Goal: Task Accomplishment & Management: Use online tool/utility

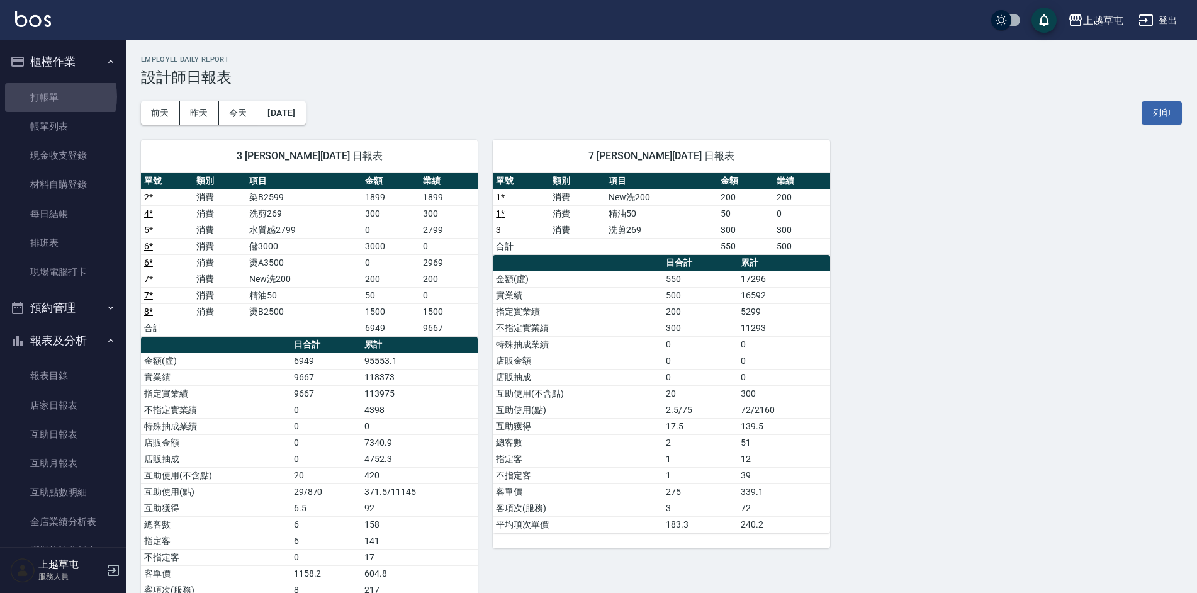
drag, startPoint x: 52, startPoint y: 96, endPoint x: 157, endPoint y: 140, distance: 113.4
click at [52, 98] on link "打帳單" at bounding box center [63, 97] width 116 height 29
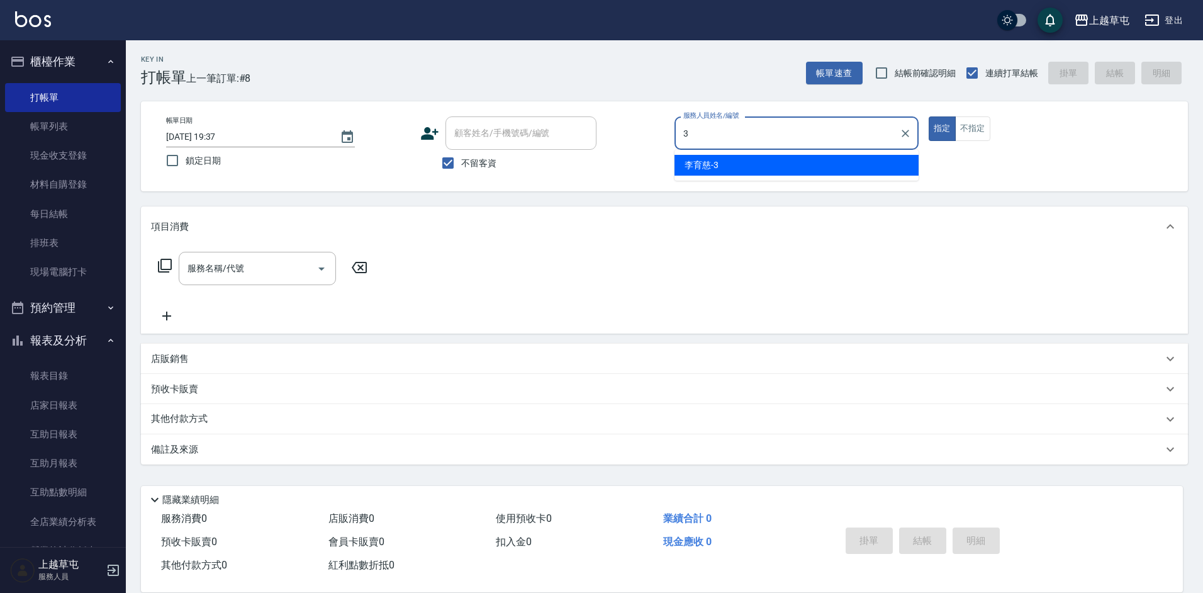
type input "[PERSON_NAME]-3"
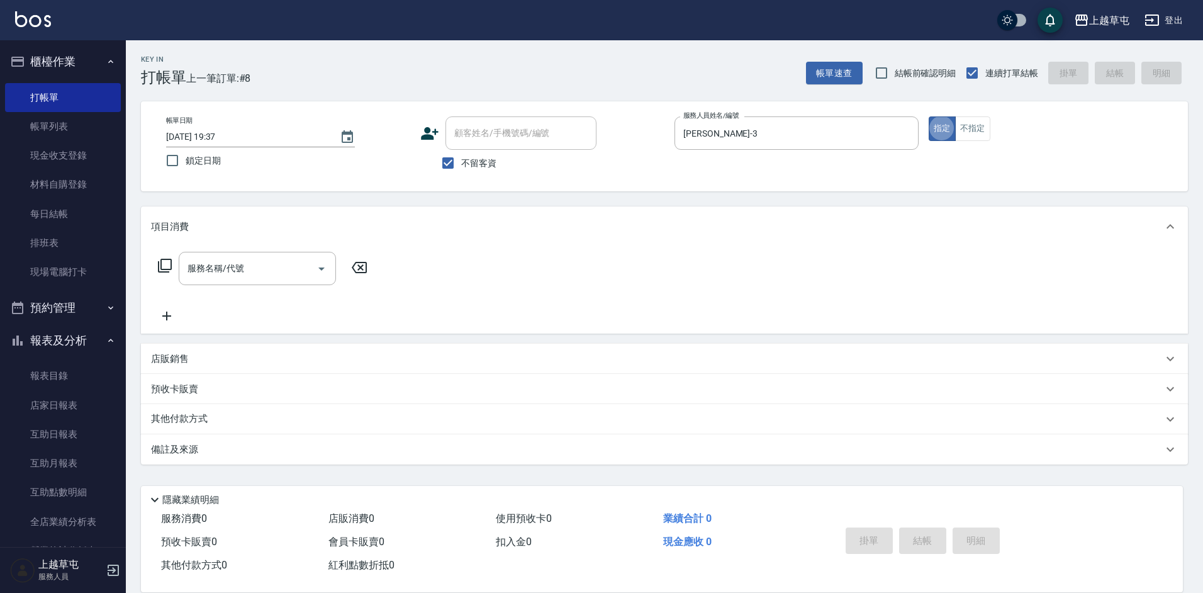
type button "true"
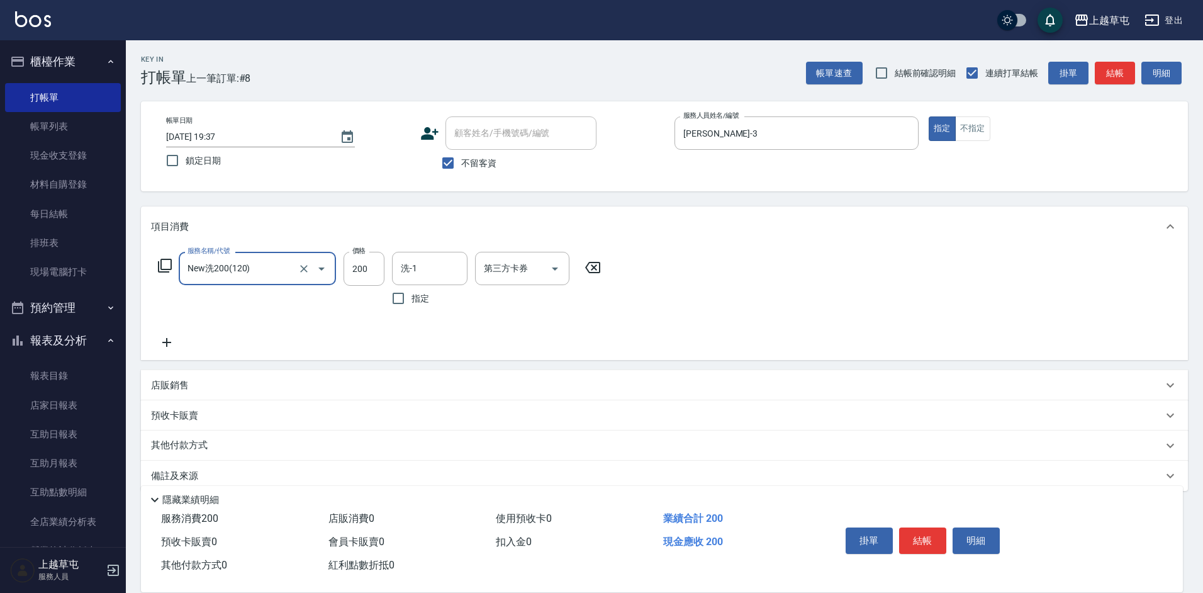
type input "New洗200(120)"
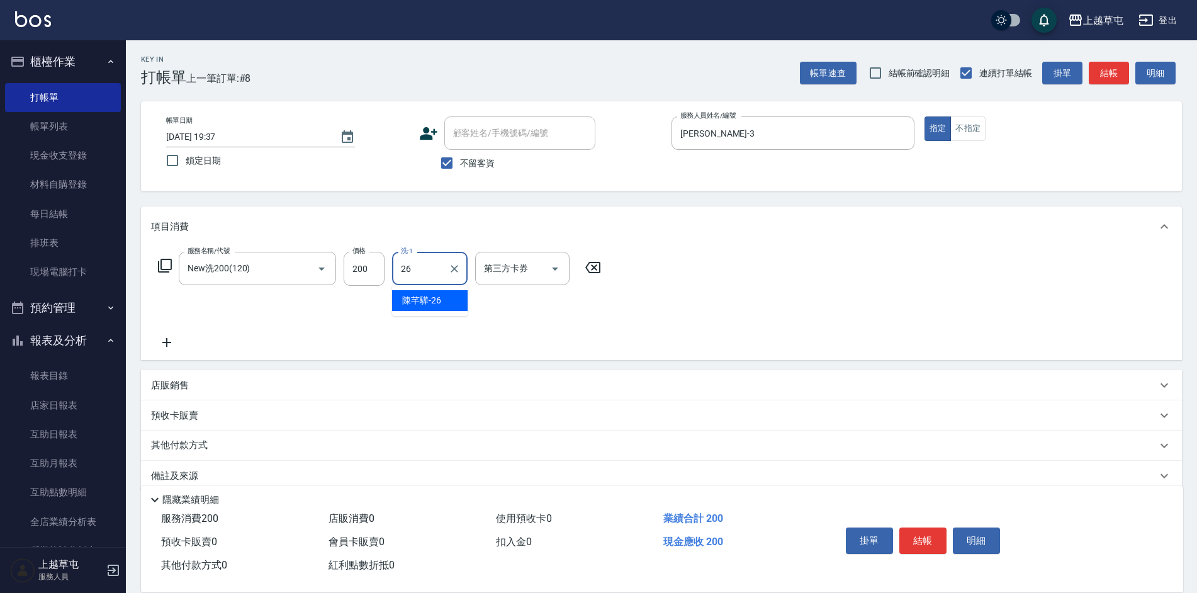
type input "[PERSON_NAME]-26"
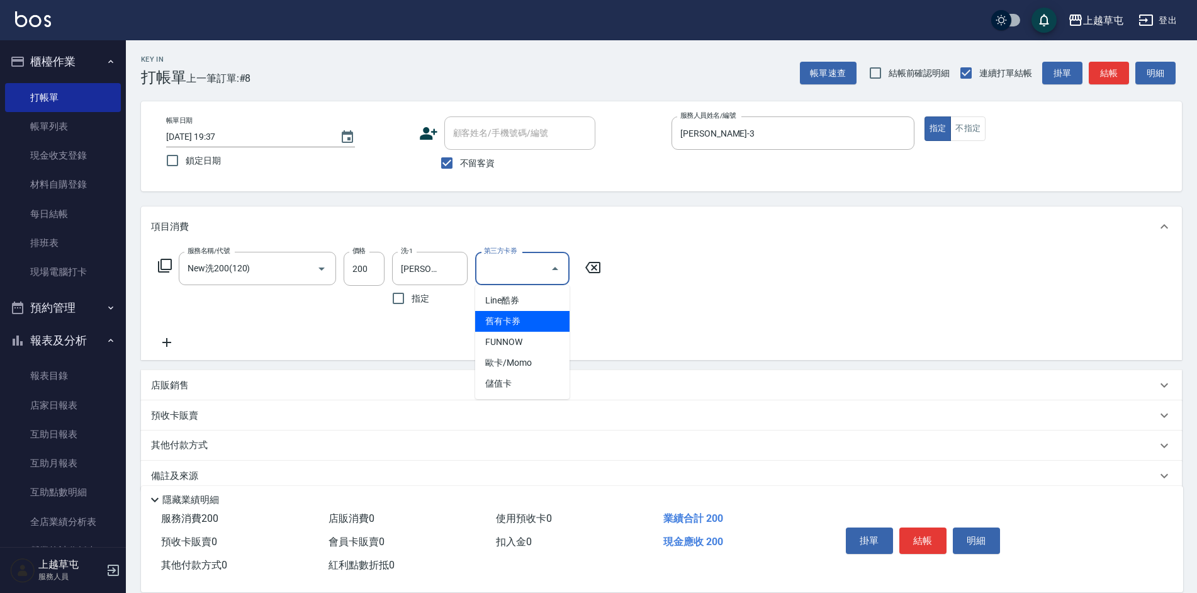
type input "舊有卡券"
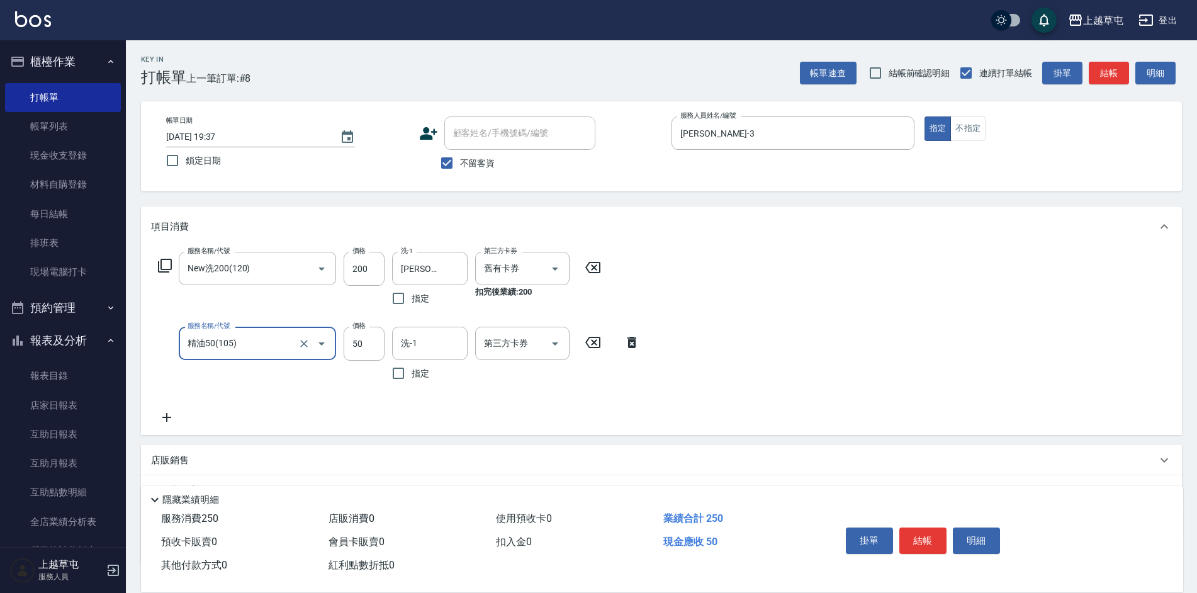
type input "精油50(105)"
type input "[PERSON_NAME]-26"
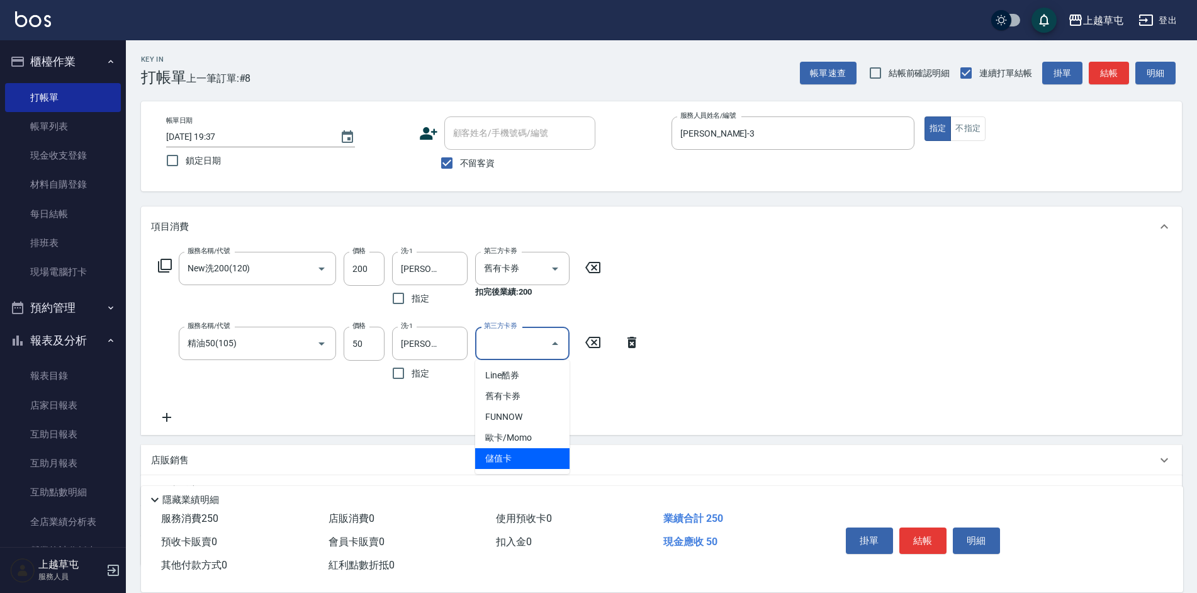
type input "儲值卡"
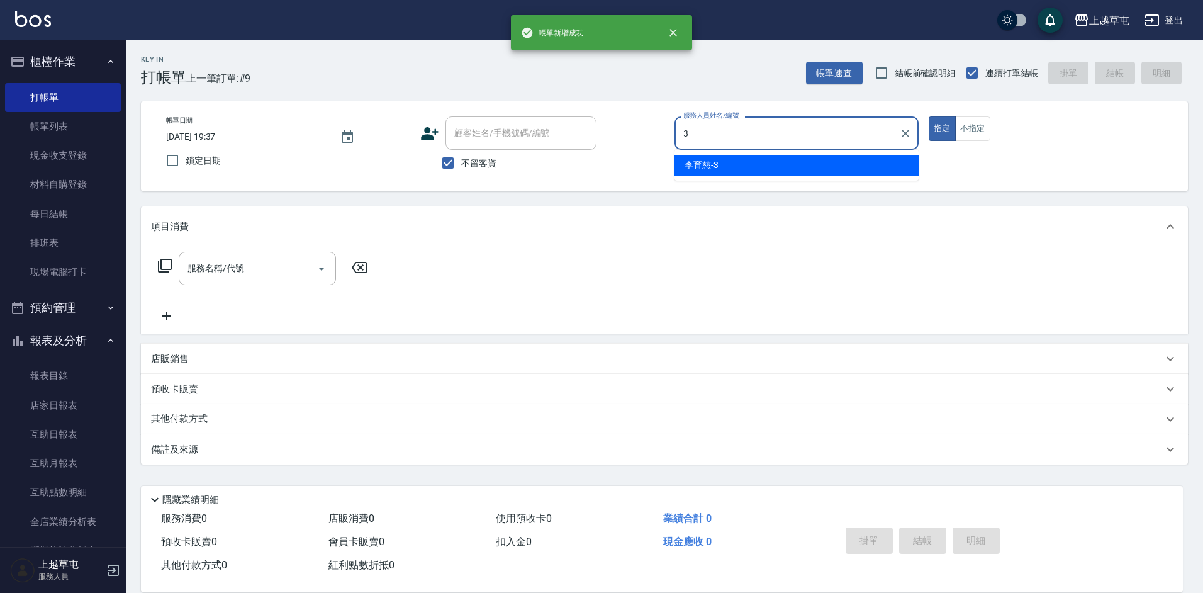
type input "[PERSON_NAME]-3"
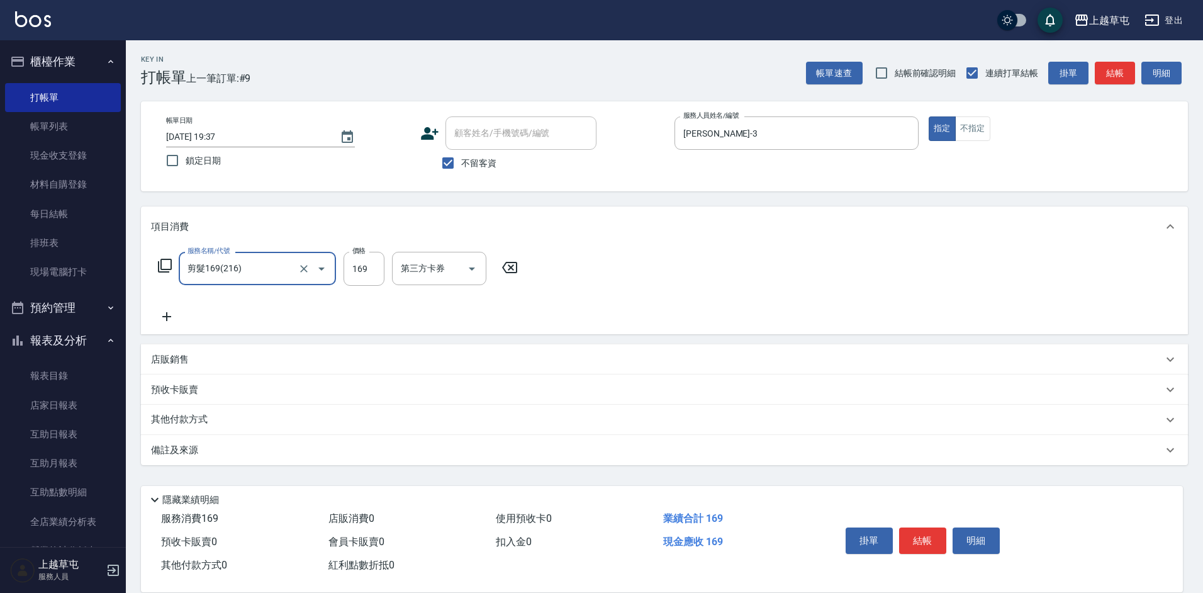
type input "剪髮169(216)"
type input "250"
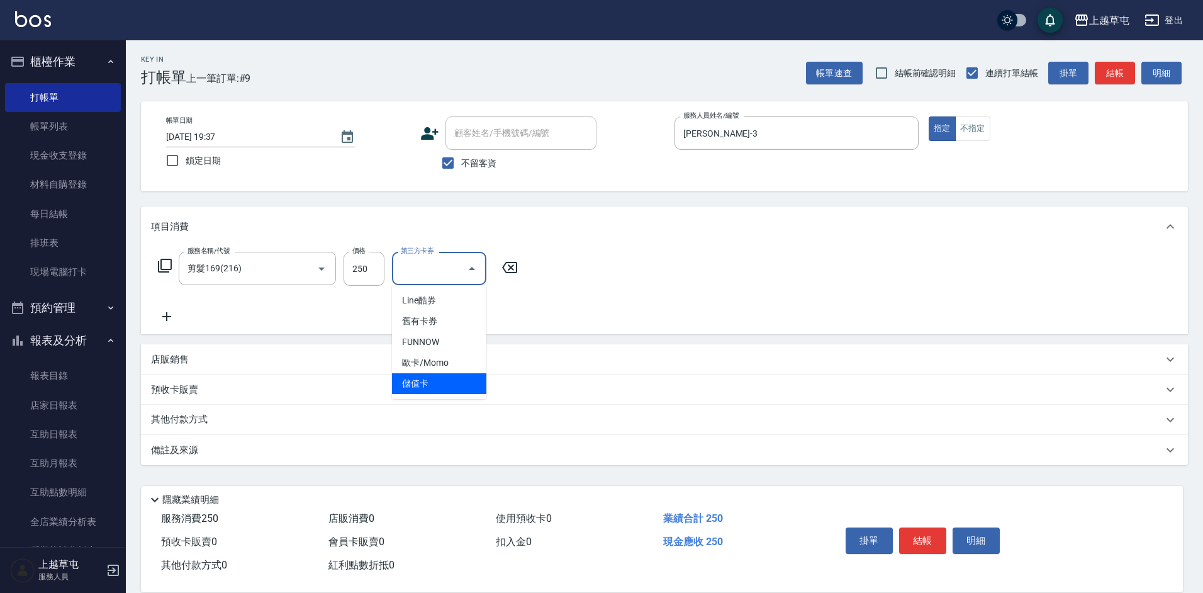
type input "儲值卡"
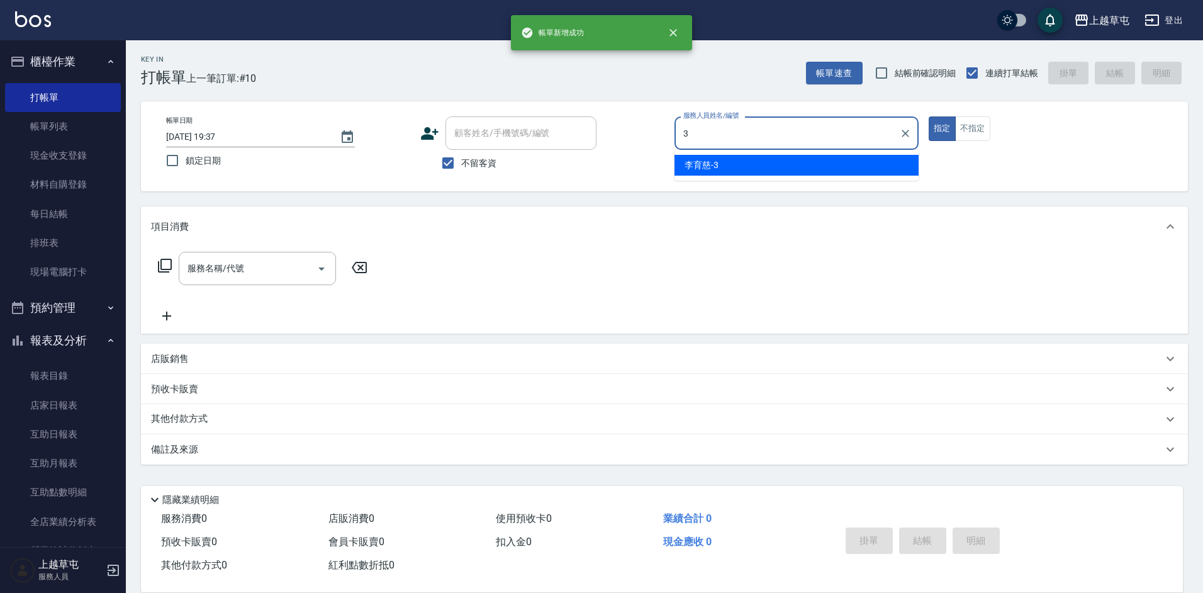
type input "[PERSON_NAME]-3"
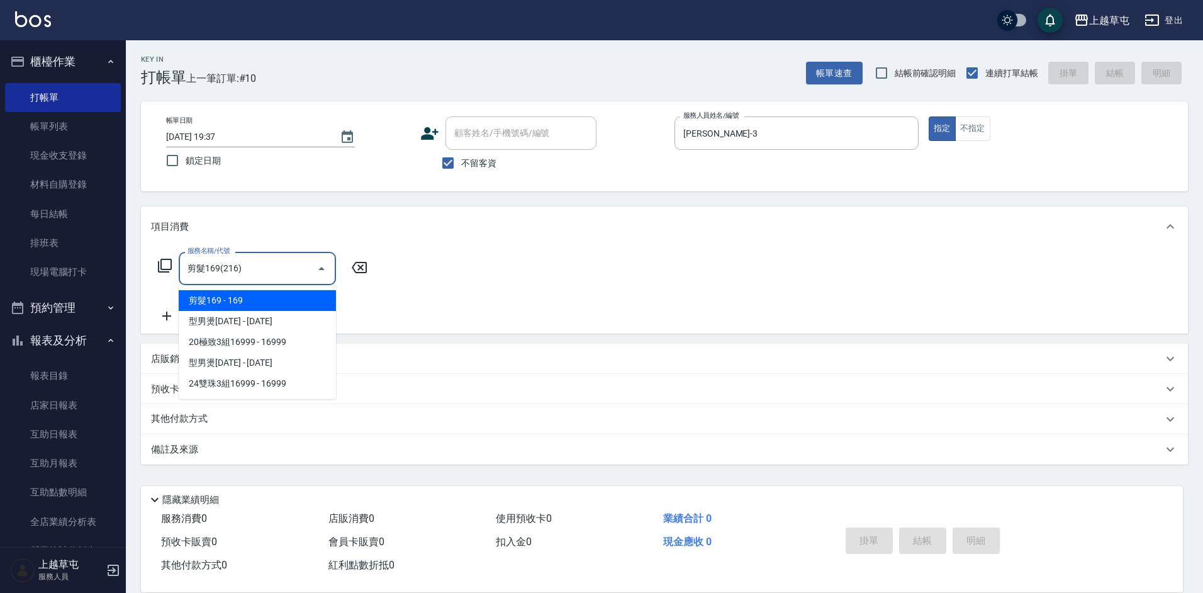
type input "剪髮169(216)"
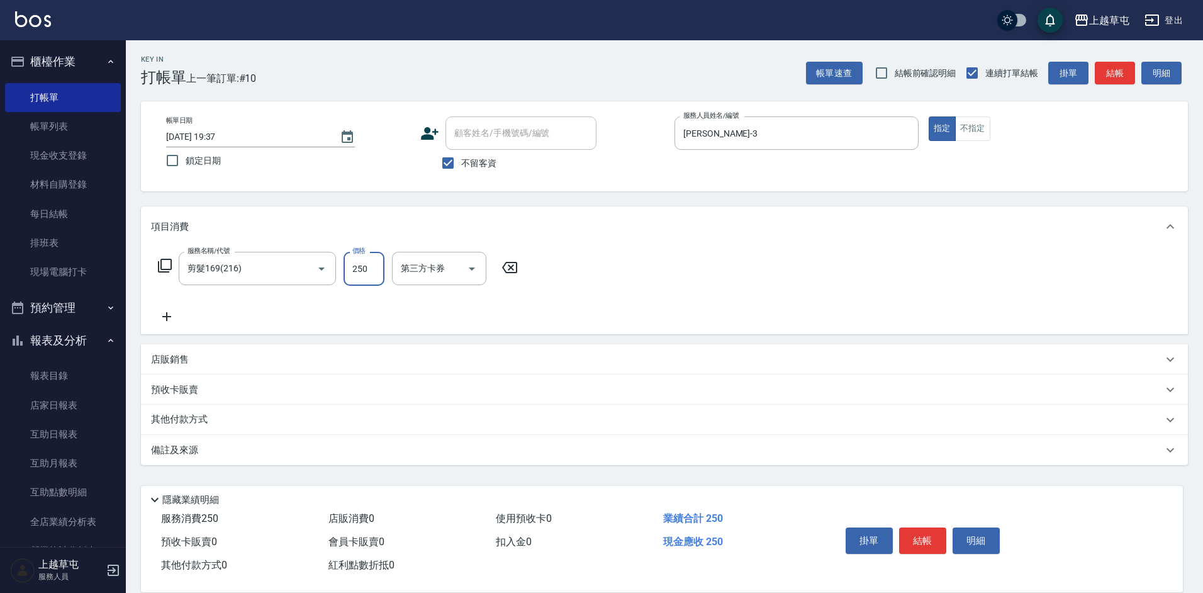
type input "250"
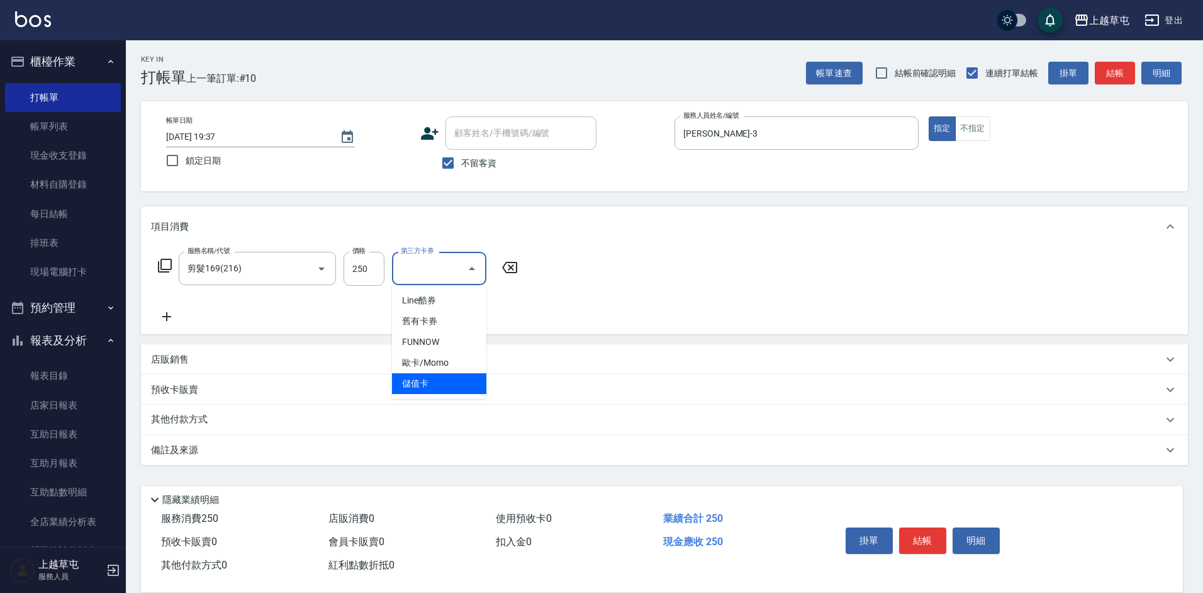
type input "儲值卡"
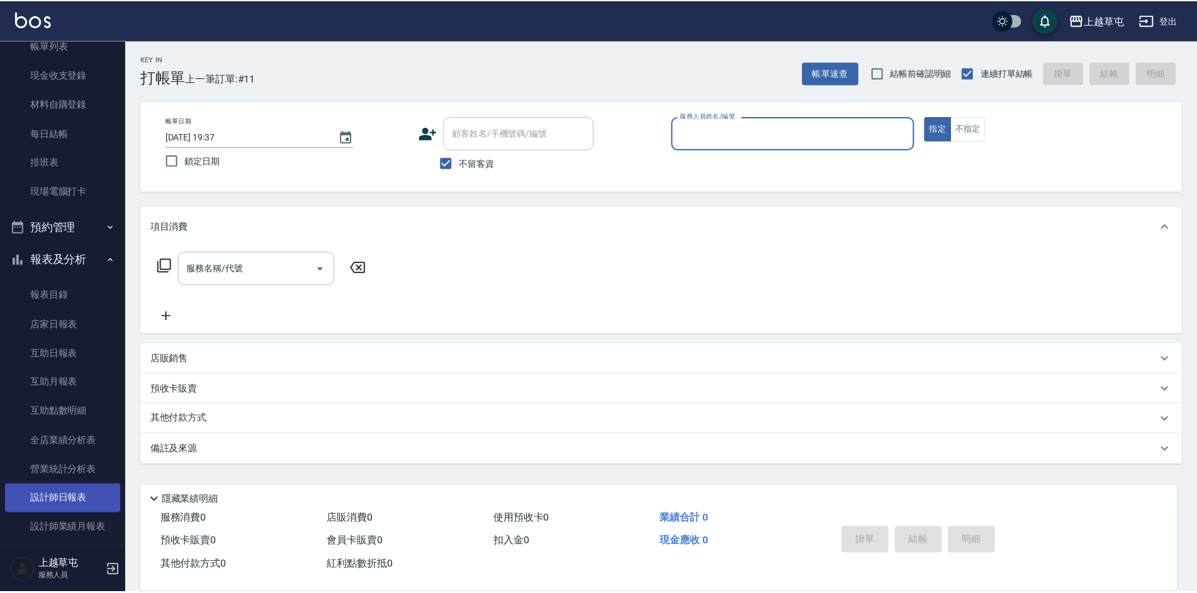
scroll to position [126, 0]
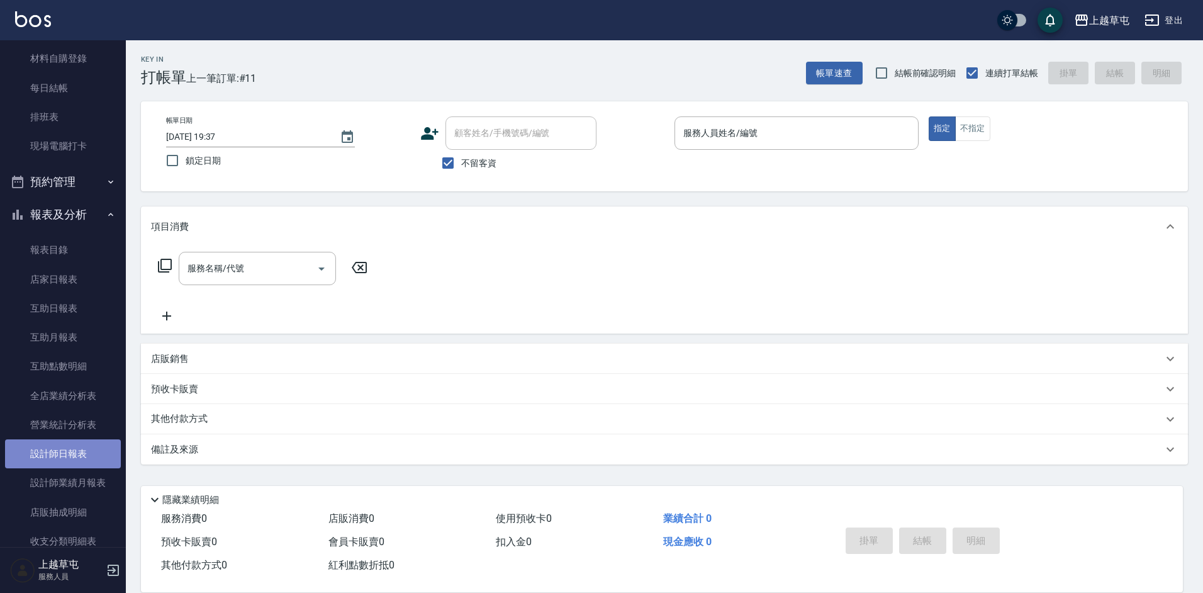
click at [78, 455] on link "設計師日報表" at bounding box center [63, 453] width 116 height 29
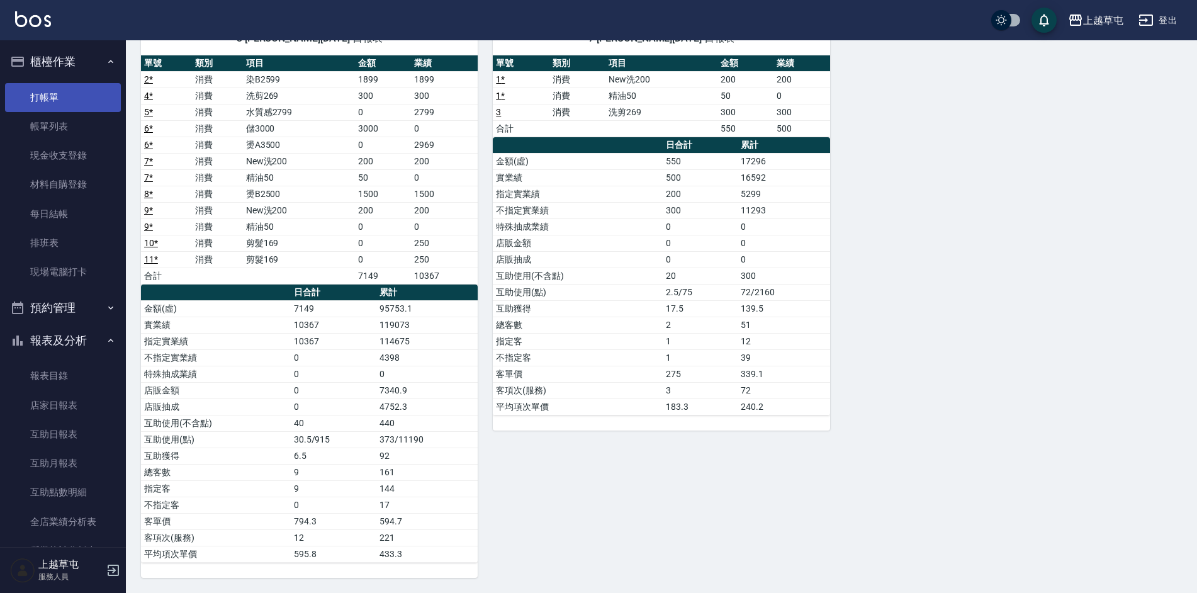
click at [55, 89] on link "打帳單" at bounding box center [63, 97] width 116 height 29
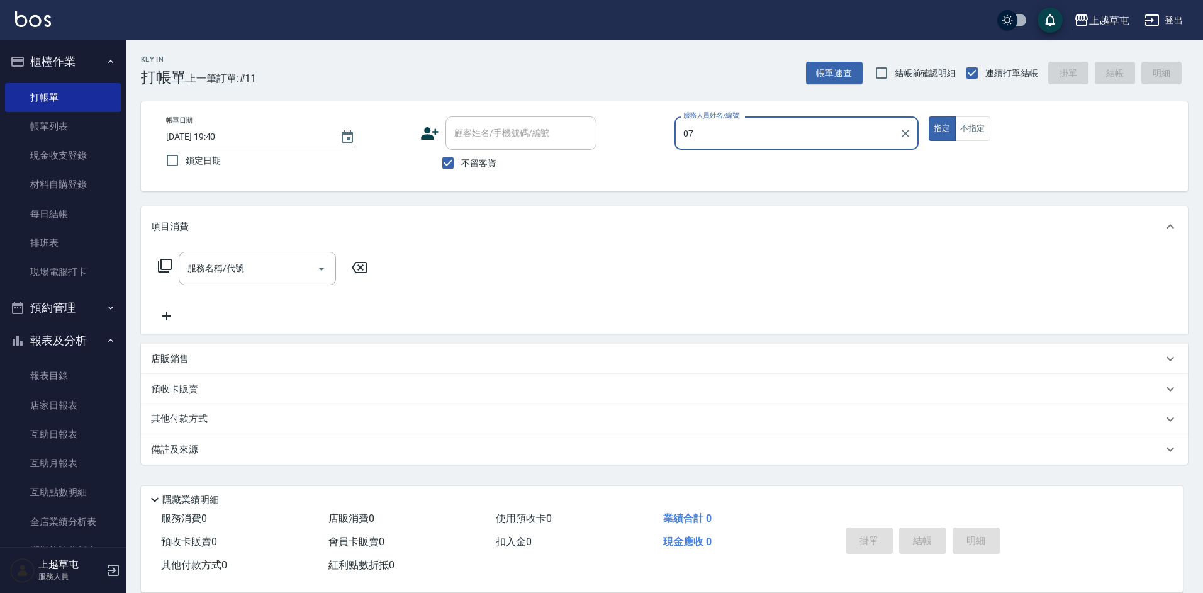
type input "0"
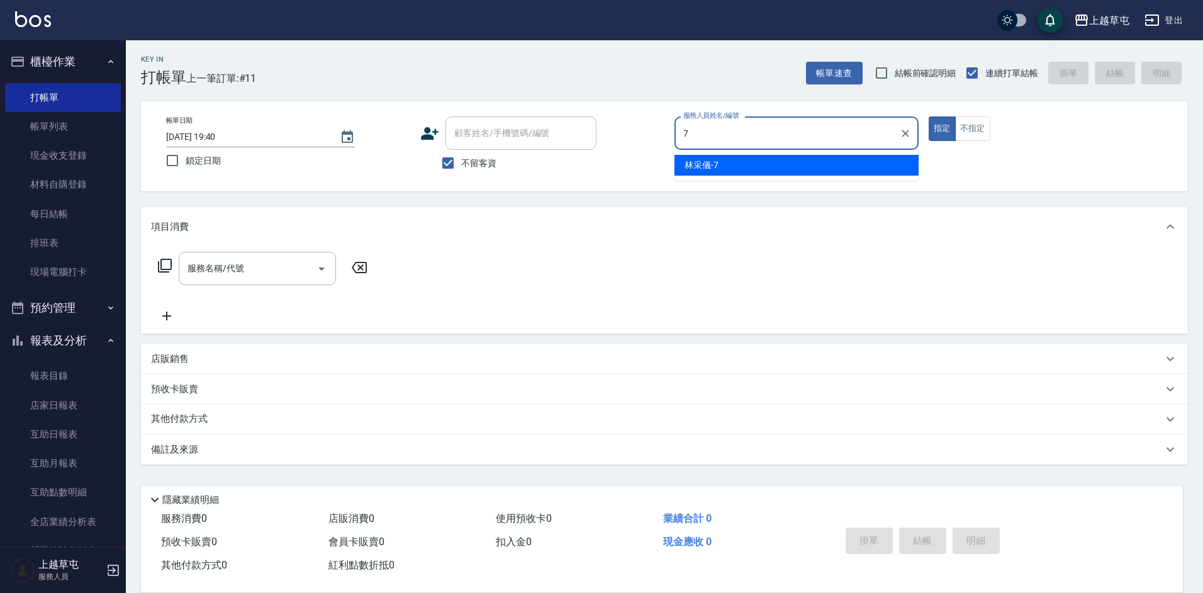
type input "[PERSON_NAME]-7"
type button "true"
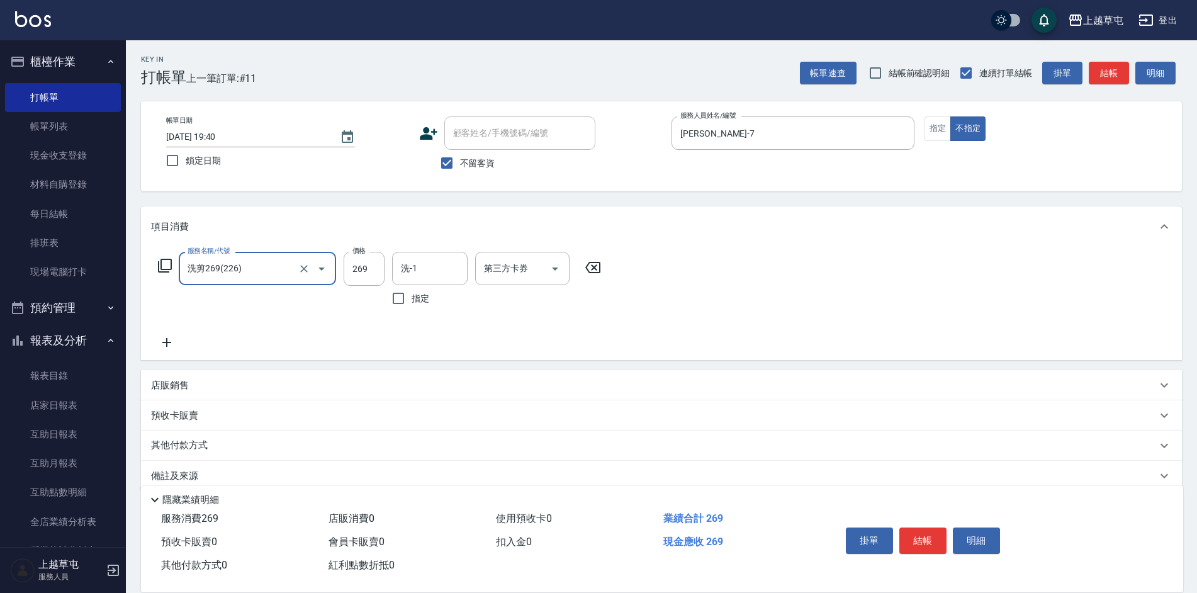
type input "洗剪269(226)"
type input "300"
type input "[PERSON_NAME]-7"
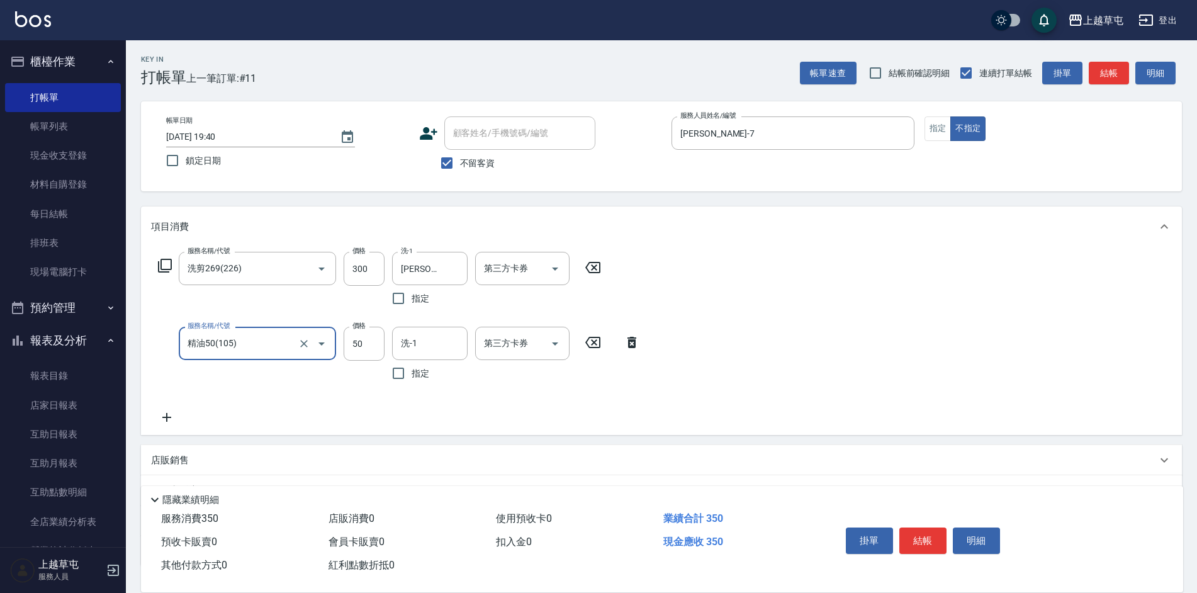
type input "精油50(105)"
type input "[PERSON_NAME]-7"
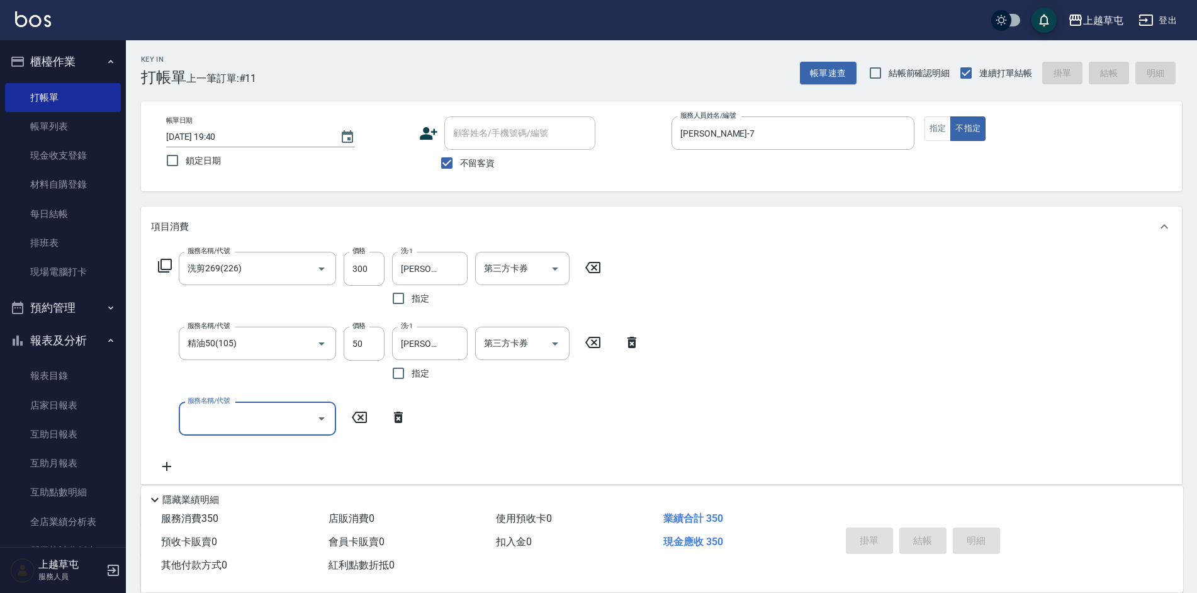
type input "[DATE] 19:41"
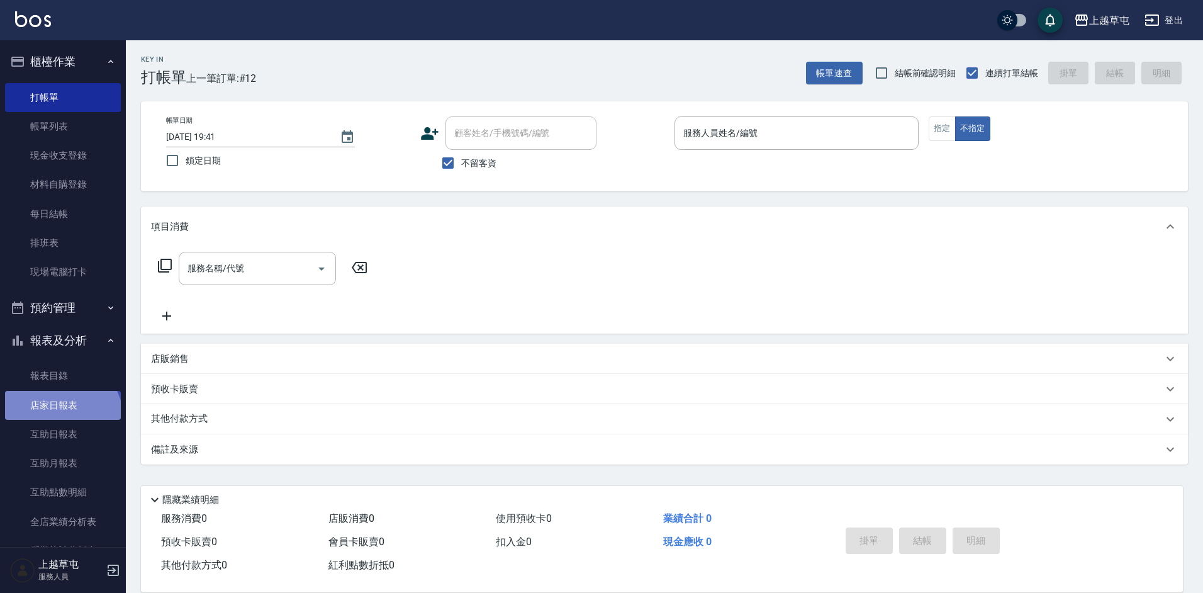
click at [60, 418] on link "店家日報表" at bounding box center [63, 405] width 116 height 29
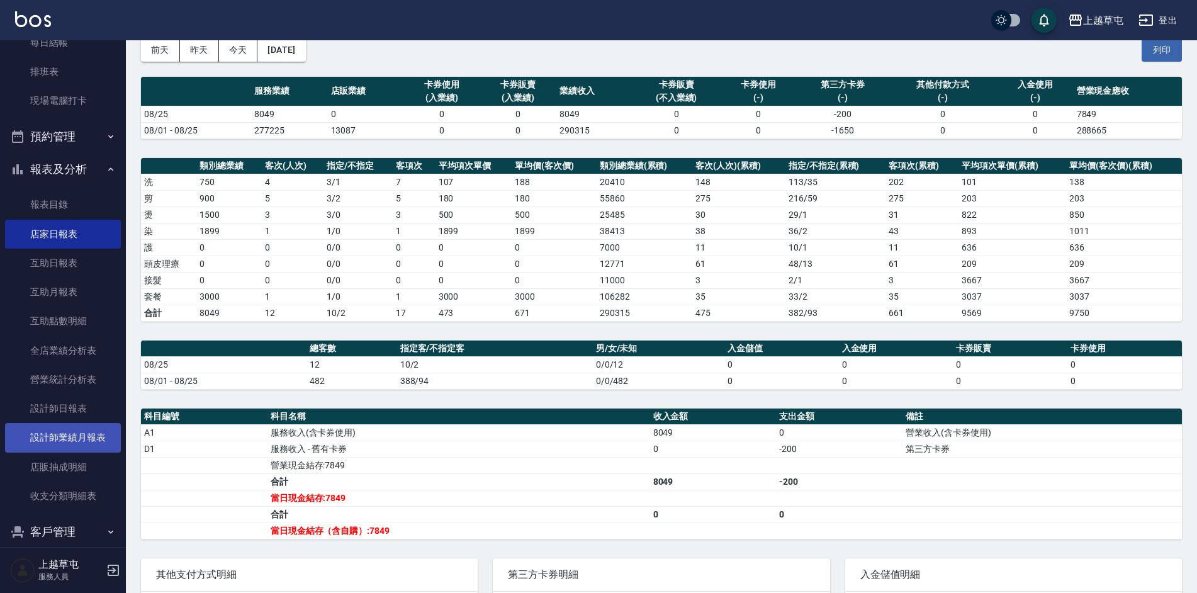
scroll to position [188, 0]
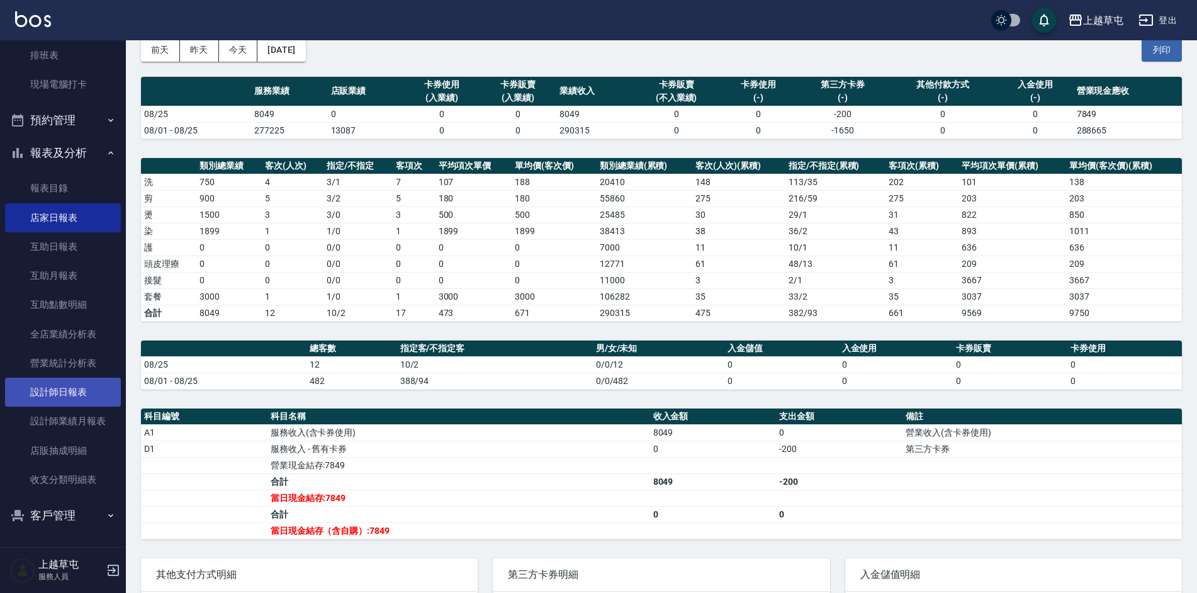
click at [82, 390] on link "設計師日報表" at bounding box center [63, 392] width 116 height 29
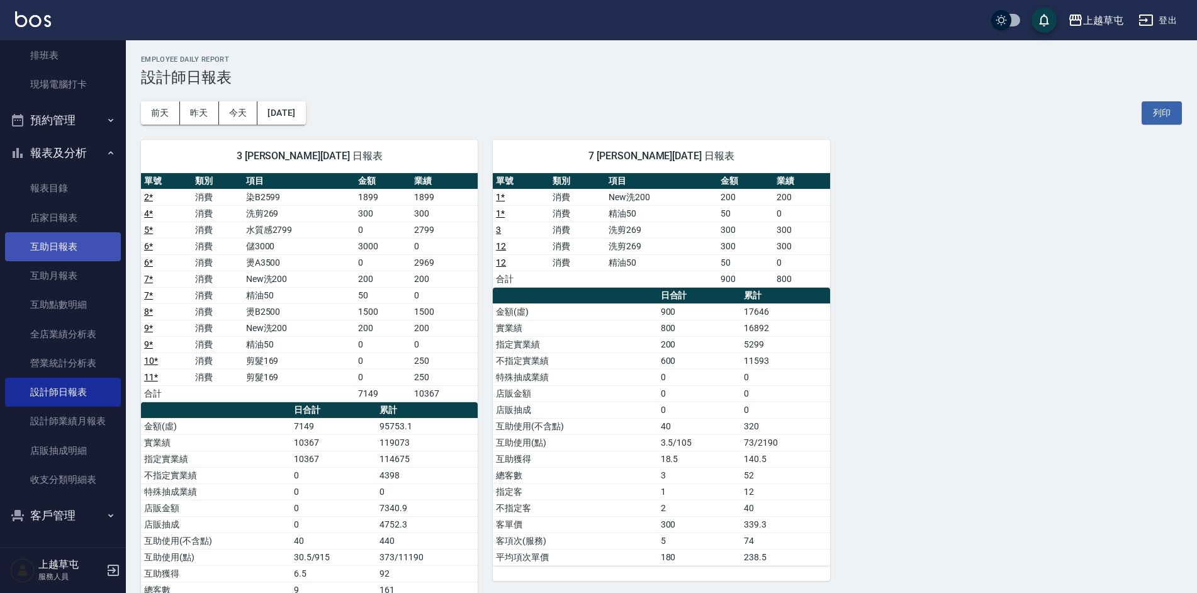
click at [46, 237] on link "互助日報表" at bounding box center [63, 246] width 116 height 29
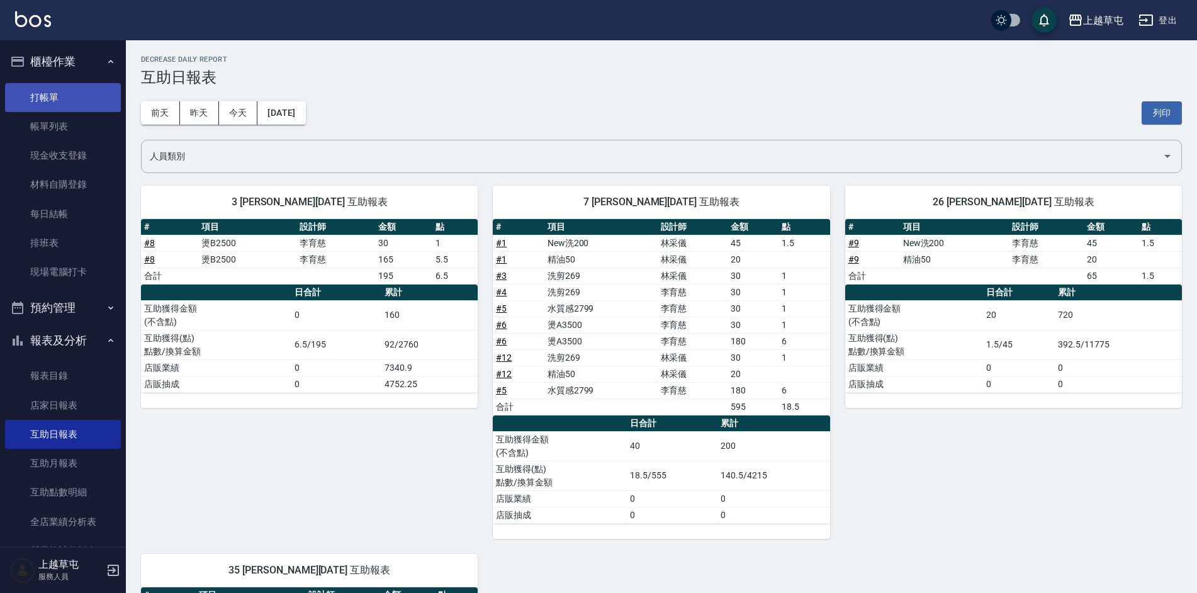
click at [45, 106] on link "打帳單" at bounding box center [63, 97] width 116 height 29
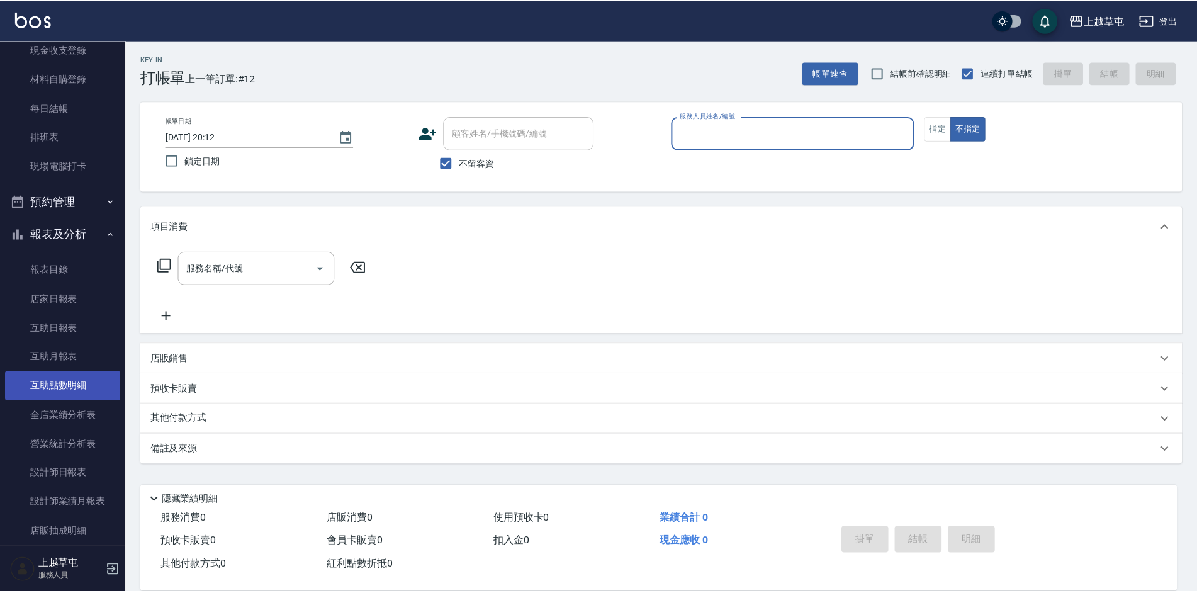
scroll to position [126, 0]
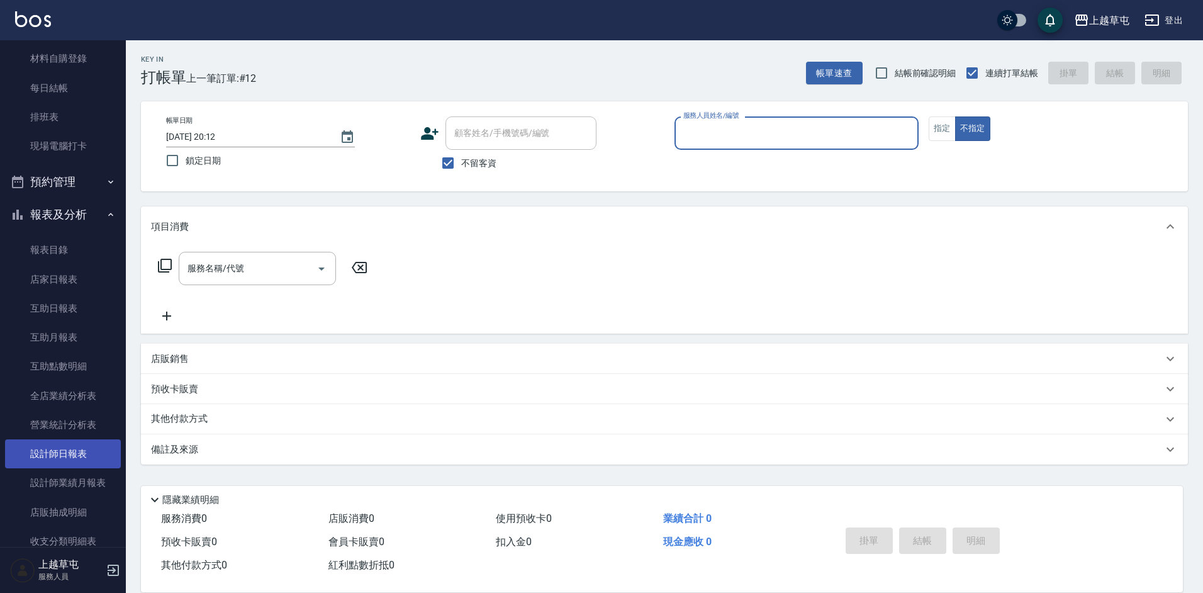
click at [82, 456] on link "設計師日報表" at bounding box center [63, 453] width 116 height 29
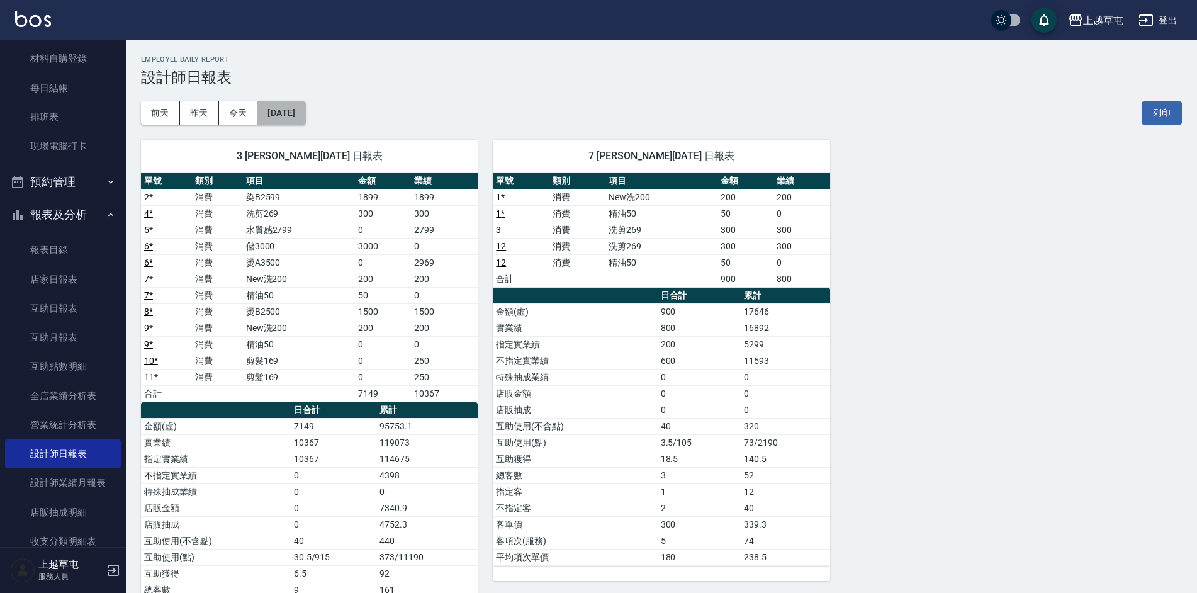
click at [286, 108] on button "[DATE]" at bounding box center [281, 112] width 48 height 23
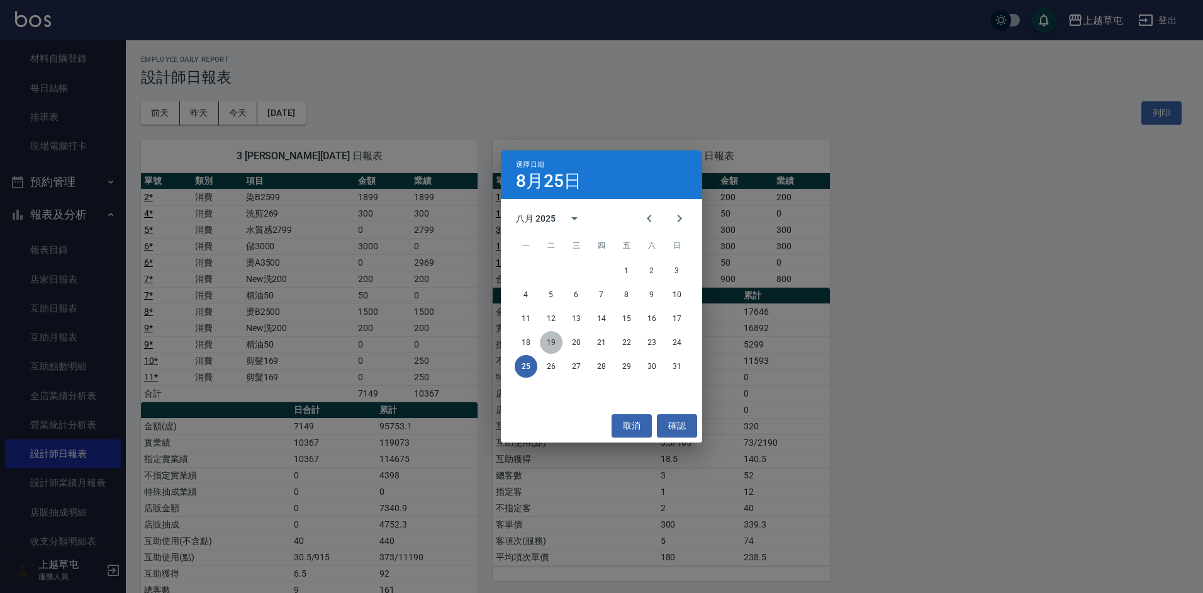
click at [551, 344] on button "19" at bounding box center [551, 342] width 23 height 23
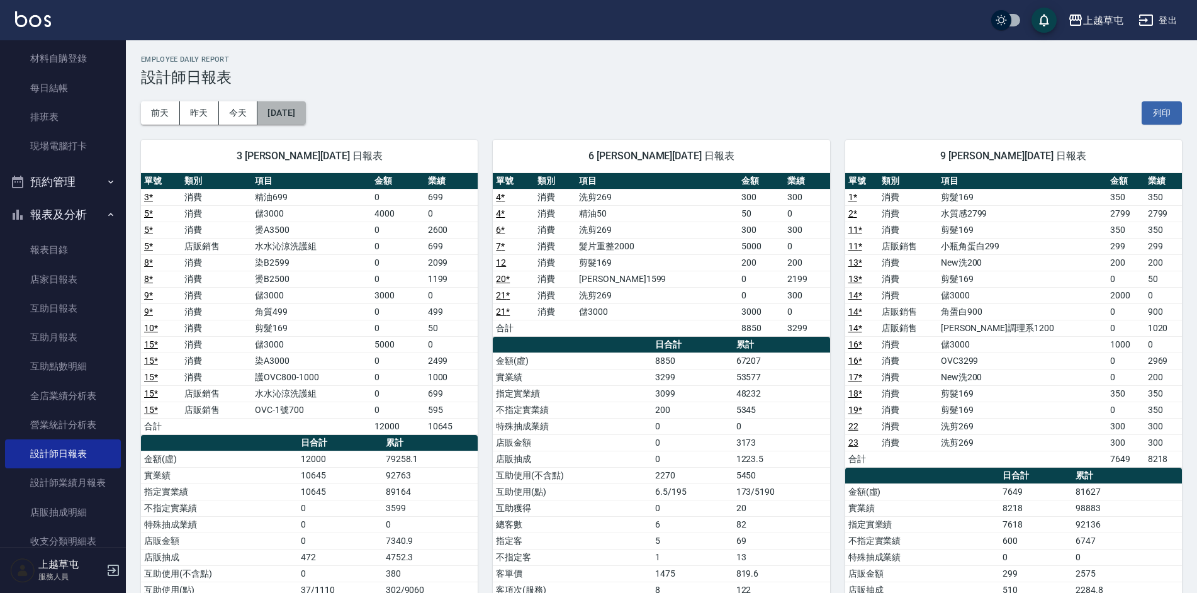
click at [305, 113] on button "[DATE]" at bounding box center [281, 112] width 48 height 23
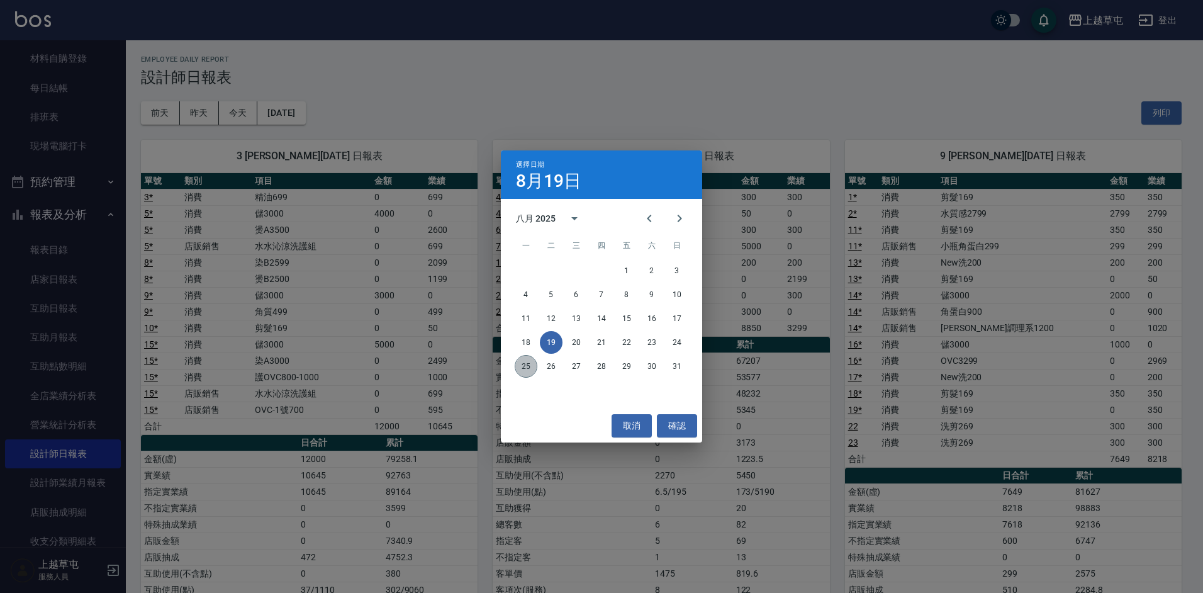
click at [529, 368] on button "25" at bounding box center [526, 366] width 23 height 23
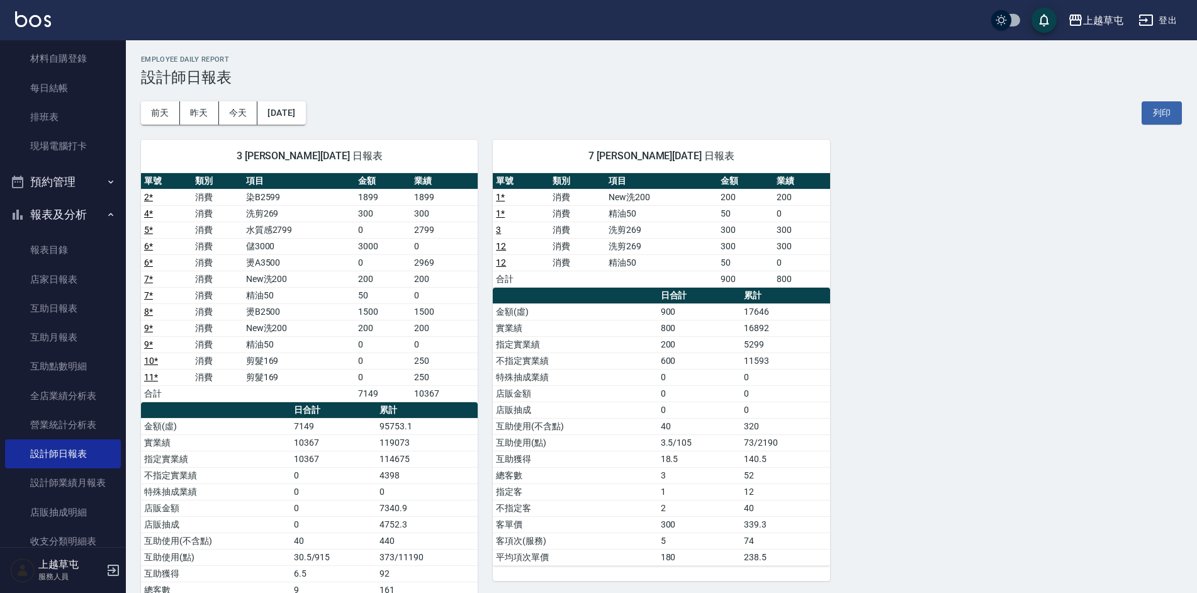
click at [915, 354] on div "3 [PERSON_NAME][DATE] 日報表 單號 類別 項目 金額 業績 2 * 消費 染B2599 1899 1899 4 * 消費 洗剪269 3…" at bounding box center [654, 410] width 1056 height 571
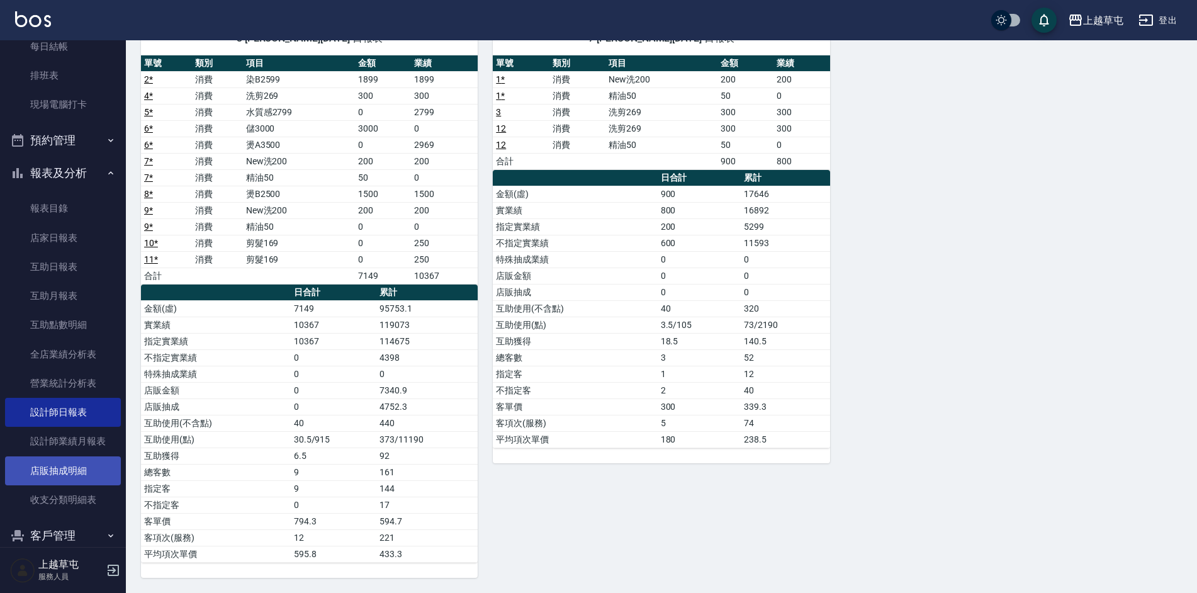
scroll to position [188, 0]
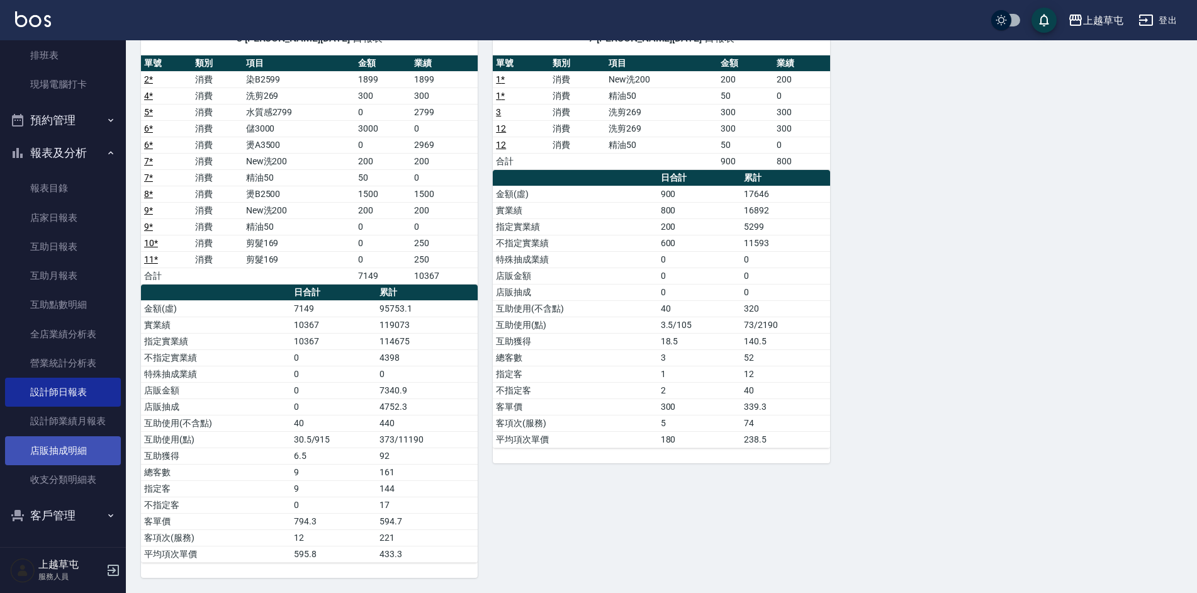
click at [72, 452] on link "店販抽成明細" at bounding box center [63, 450] width 116 height 29
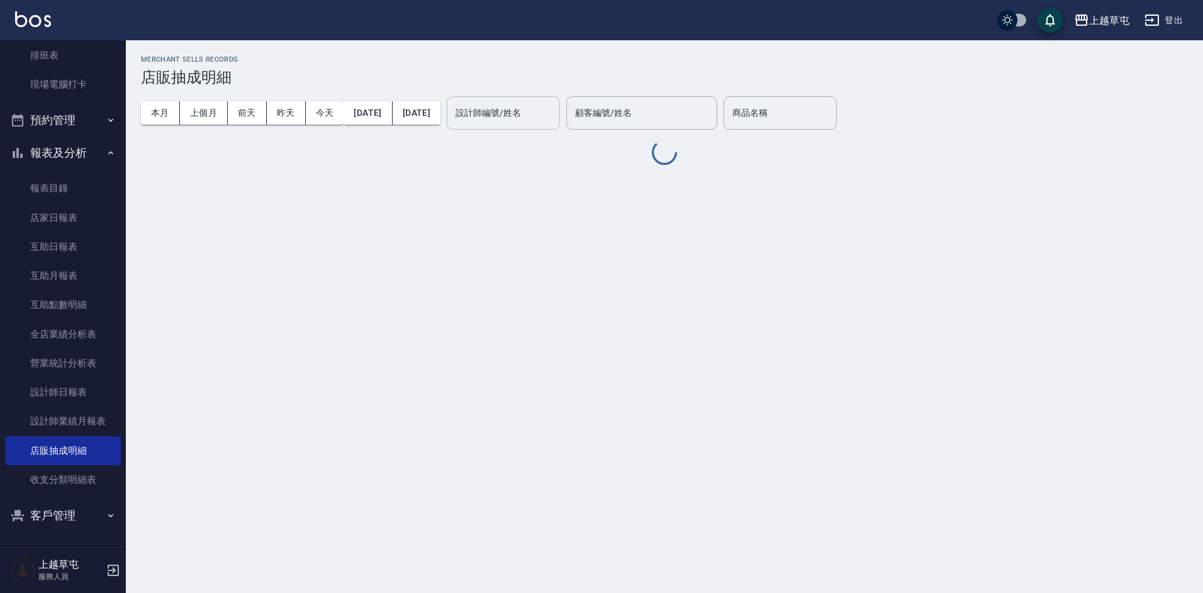
click at [554, 104] on input "設計師編號/姓名" at bounding box center [504, 113] width 102 height 22
type input "[PERSON_NAME]-3"
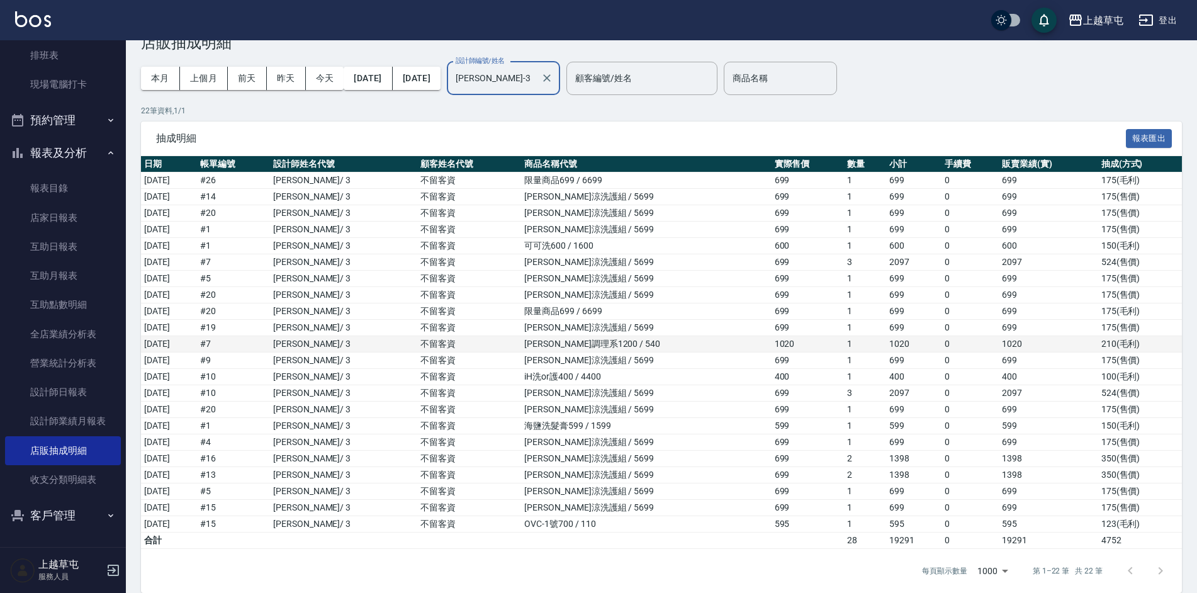
scroll to position [50, 0]
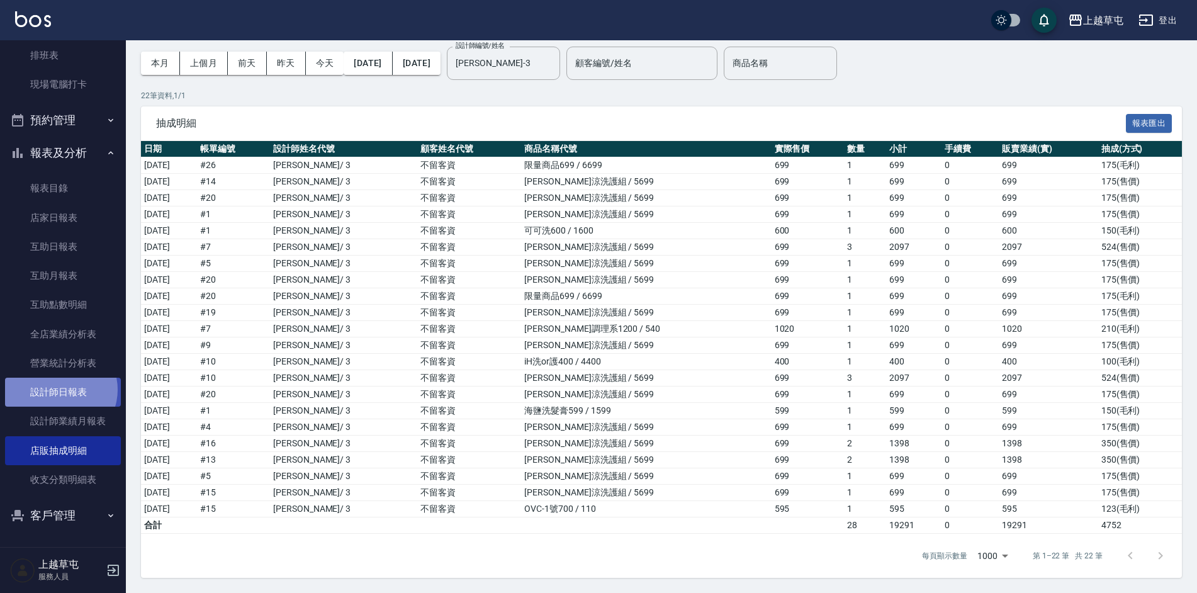
click at [59, 390] on link "設計師日報表" at bounding box center [63, 392] width 116 height 29
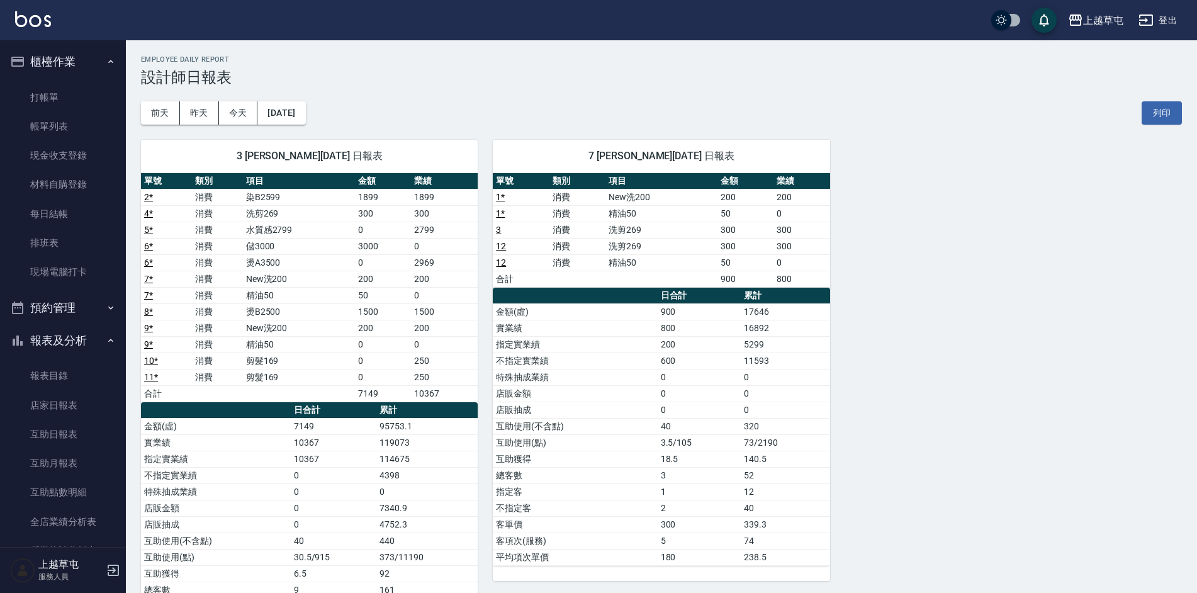
click at [988, 271] on div "3 [PERSON_NAME][DATE] 日報表 單號 類別 項目 金額 業績 2 * 消費 染B2599 1899 1899 4 * 消費 洗剪269 3…" at bounding box center [654, 410] width 1056 height 571
click at [991, 274] on div "3 [PERSON_NAME][DATE] 日報表 單號 類別 項目 金額 業績 2 * 消費 染B2599 1899 1899 4 * 消費 洗剪269 3…" at bounding box center [654, 410] width 1056 height 571
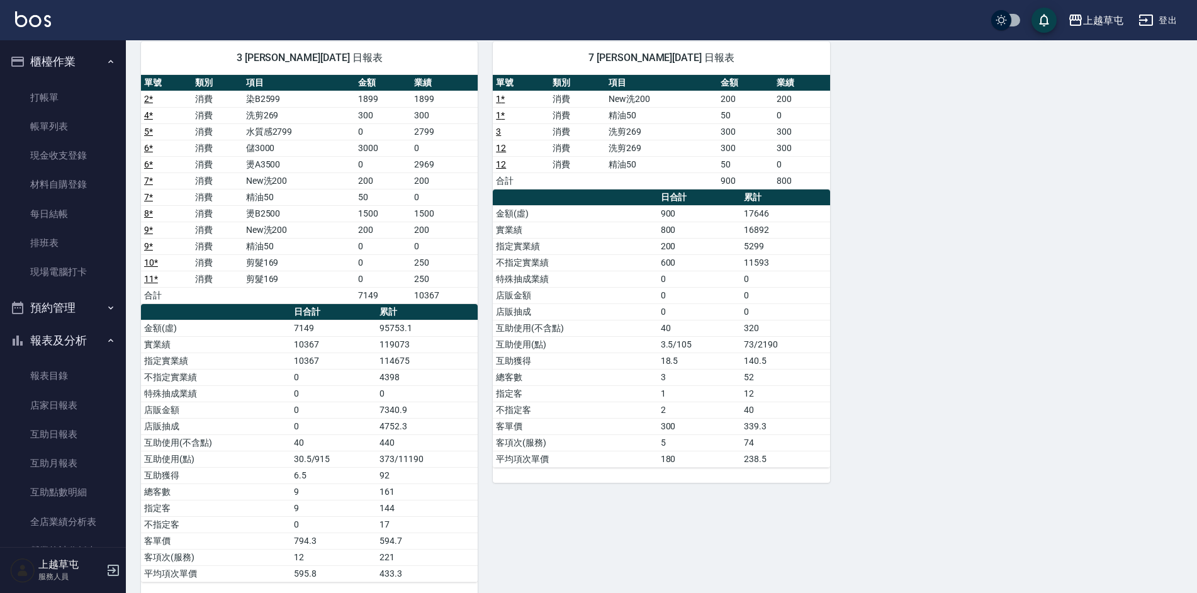
scroll to position [118, 0]
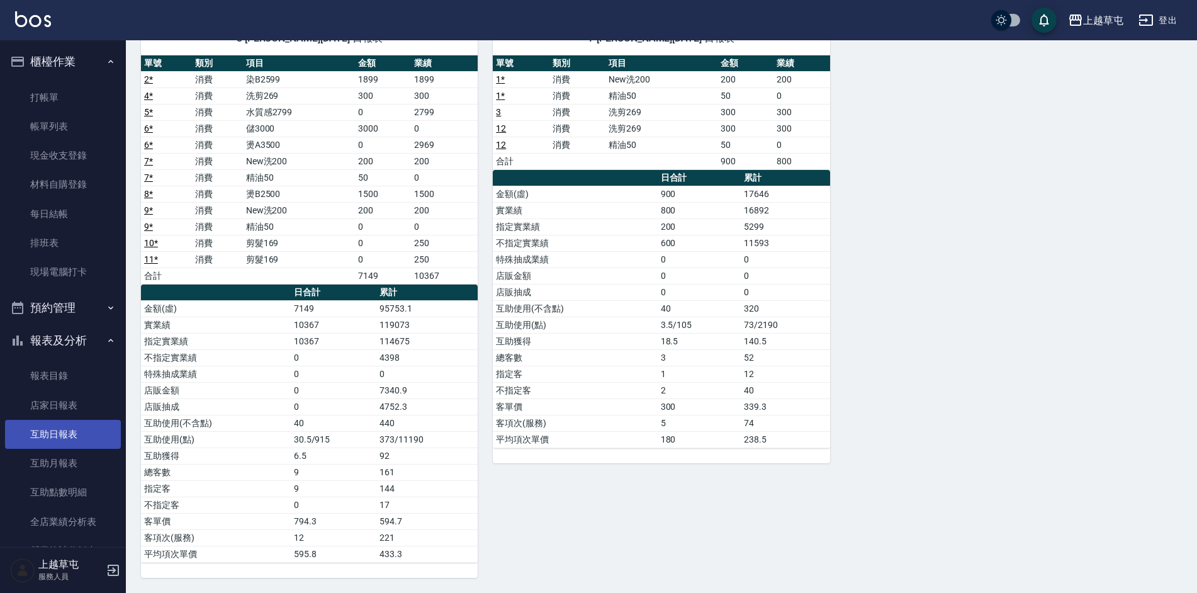
drag, startPoint x: 77, startPoint y: 439, endPoint x: 86, endPoint y: 441, distance: 9.0
click at [77, 439] on link "互助日報表" at bounding box center [63, 434] width 116 height 29
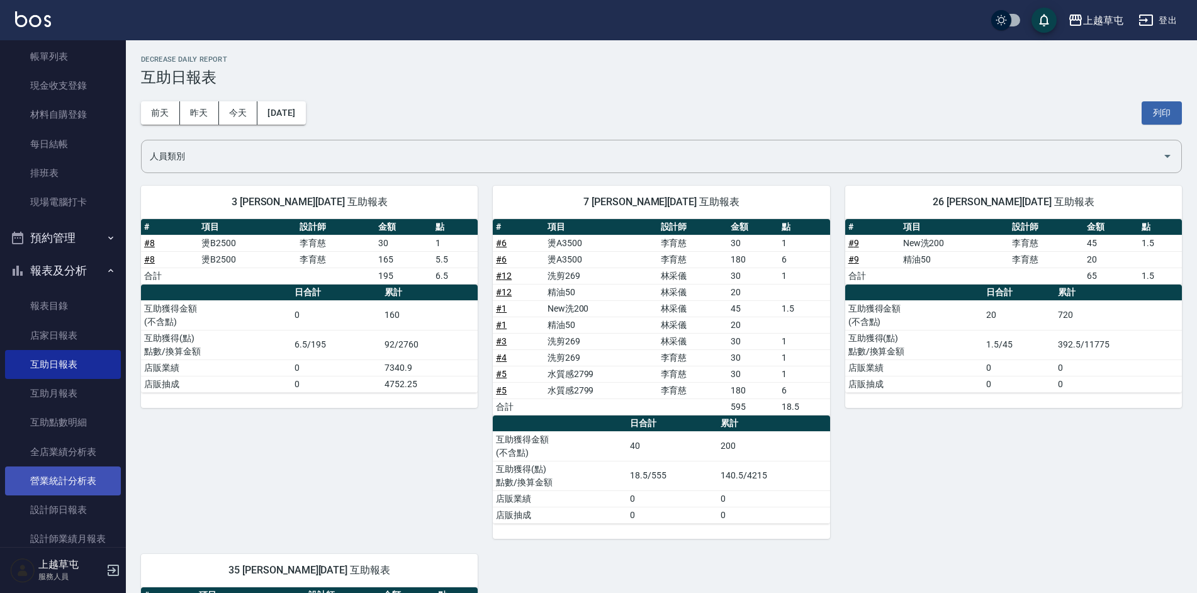
scroll to position [188, 0]
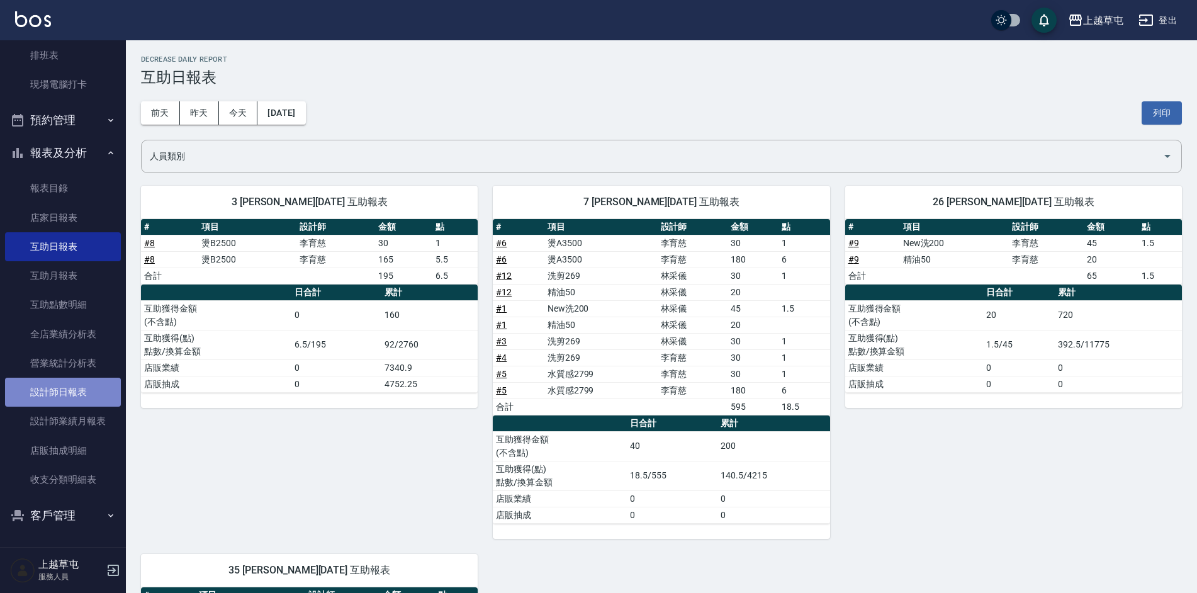
click at [74, 394] on link "設計師日報表" at bounding box center [63, 392] width 116 height 29
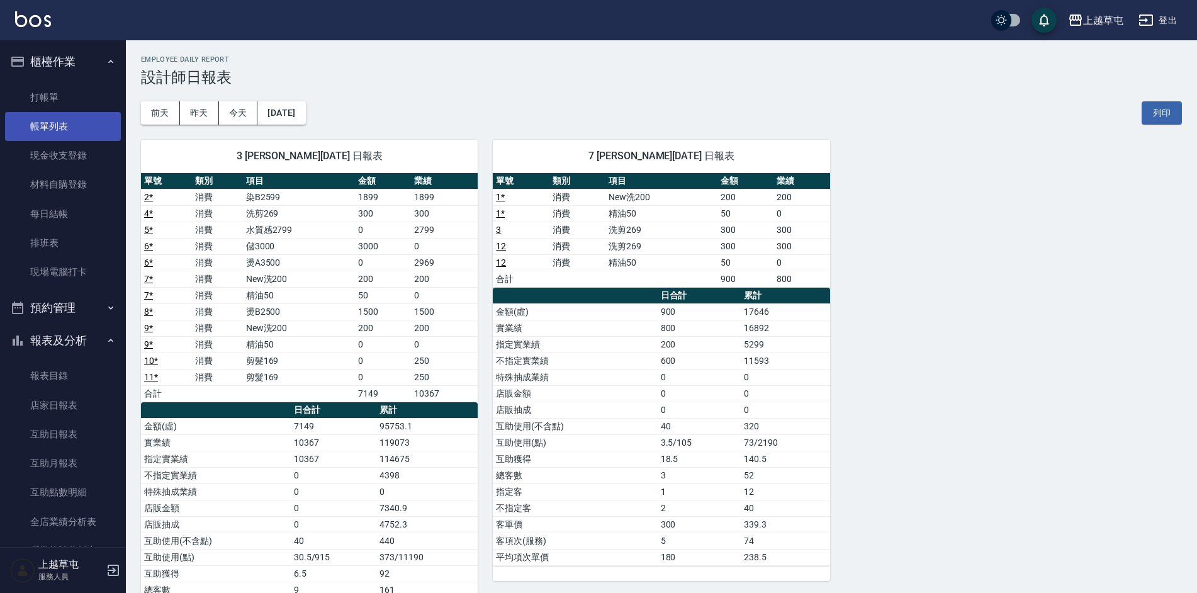
click at [60, 131] on link "帳單列表" at bounding box center [63, 126] width 116 height 29
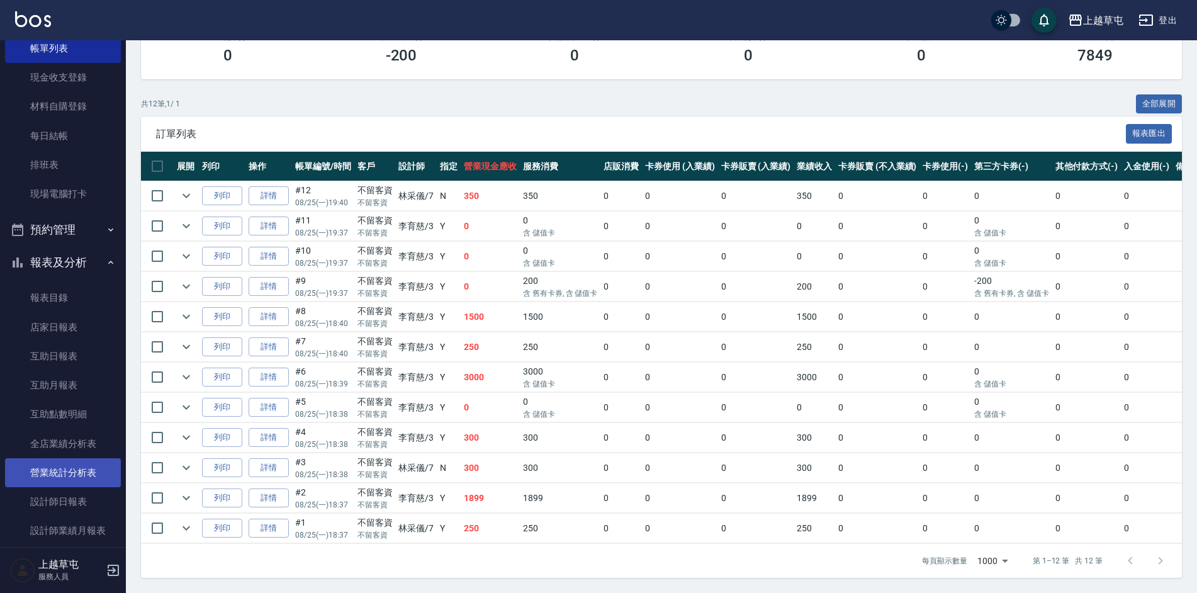
scroll to position [188, 0]
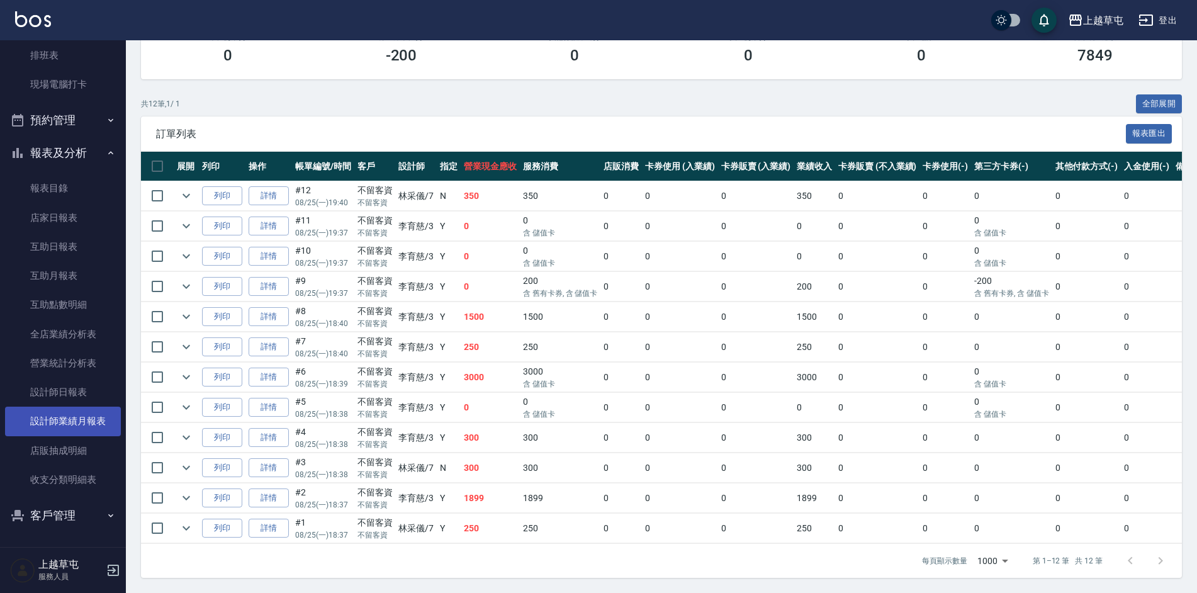
click at [83, 407] on link "設計師業績月報表" at bounding box center [63, 421] width 116 height 29
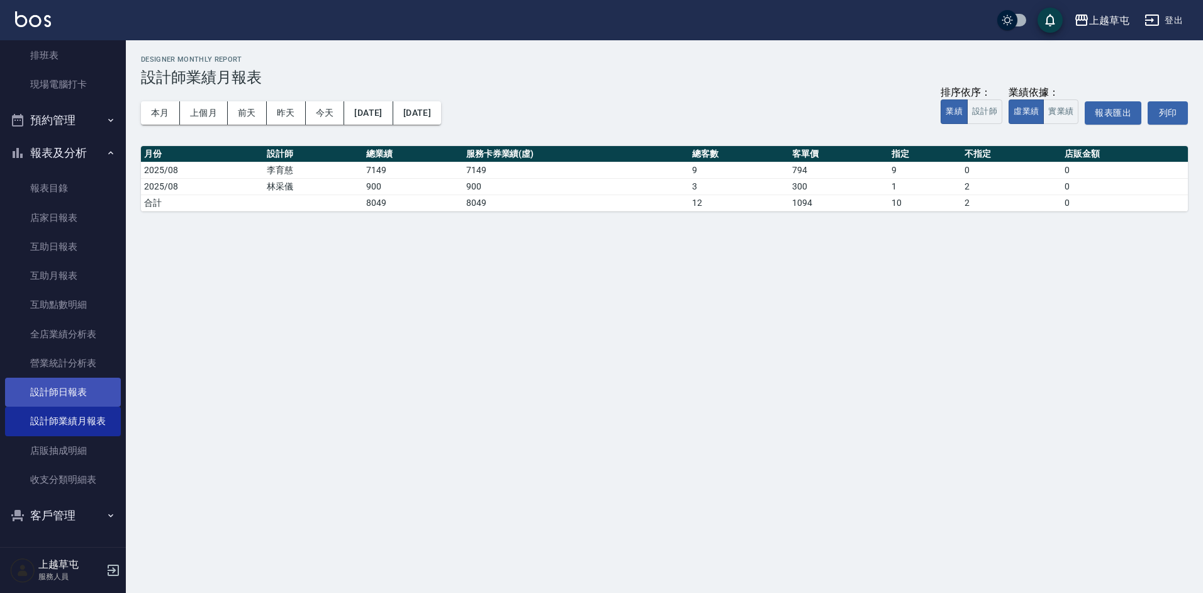
click at [82, 391] on link "設計師日報表" at bounding box center [63, 392] width 116 height 29
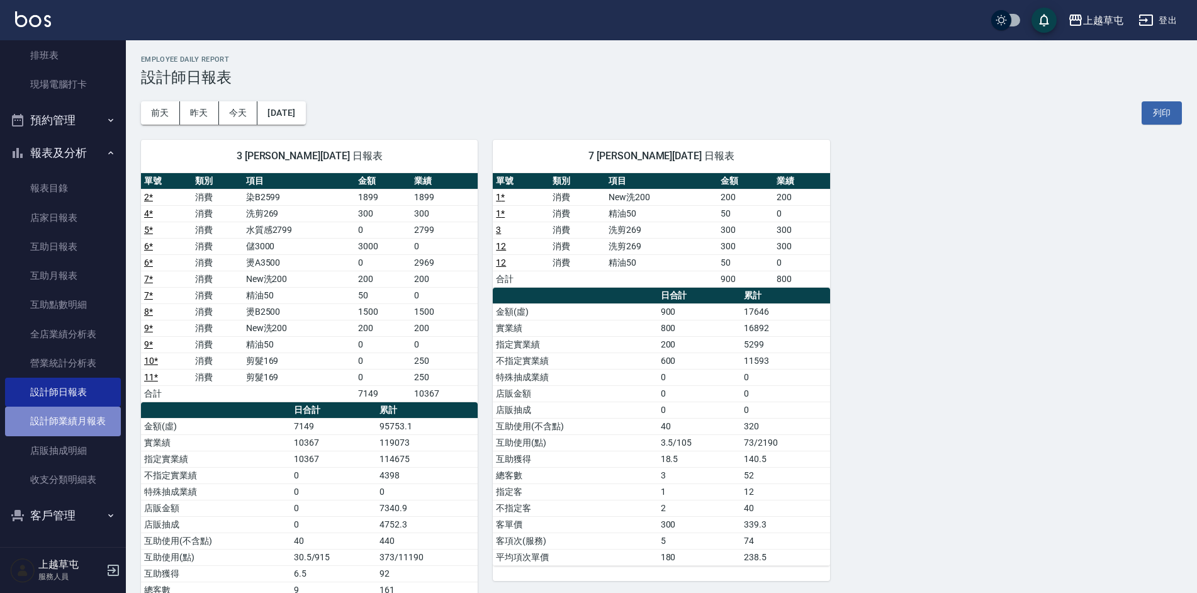
click at [80, 425] on link "設計師業績月報表" at bounding box center [63, 421] width 116 height 29
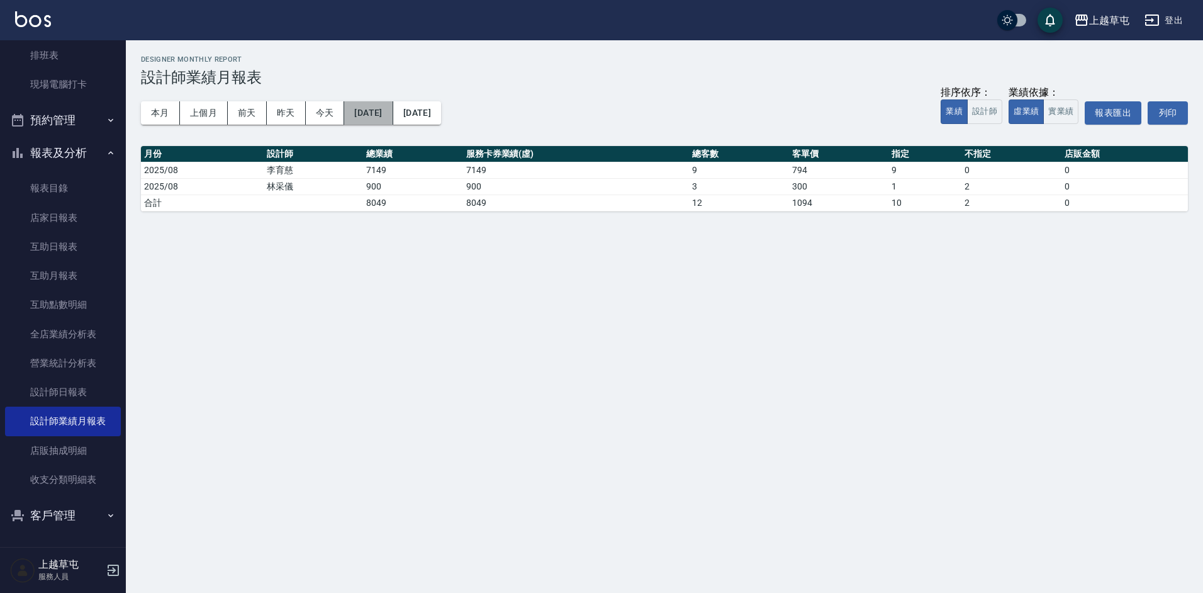
click at [380, 111] on button "[DATE]" at bounding box center [368, 112] width 48 height 23
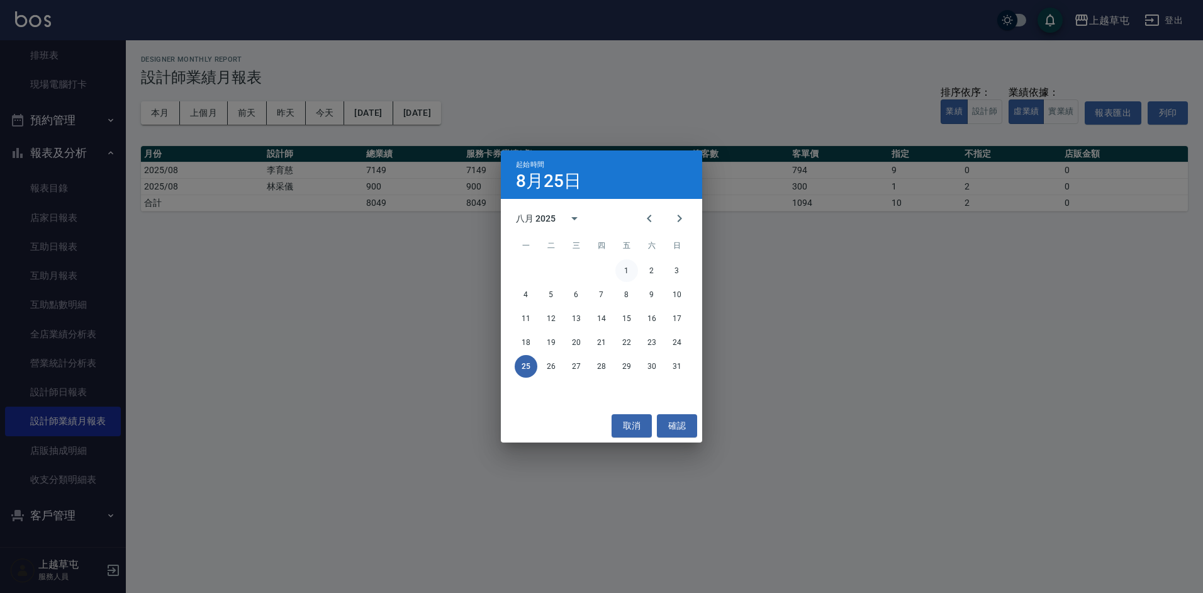
click at [626, 273] on button "1" at bounding box center [627, 270] width 23 height 23
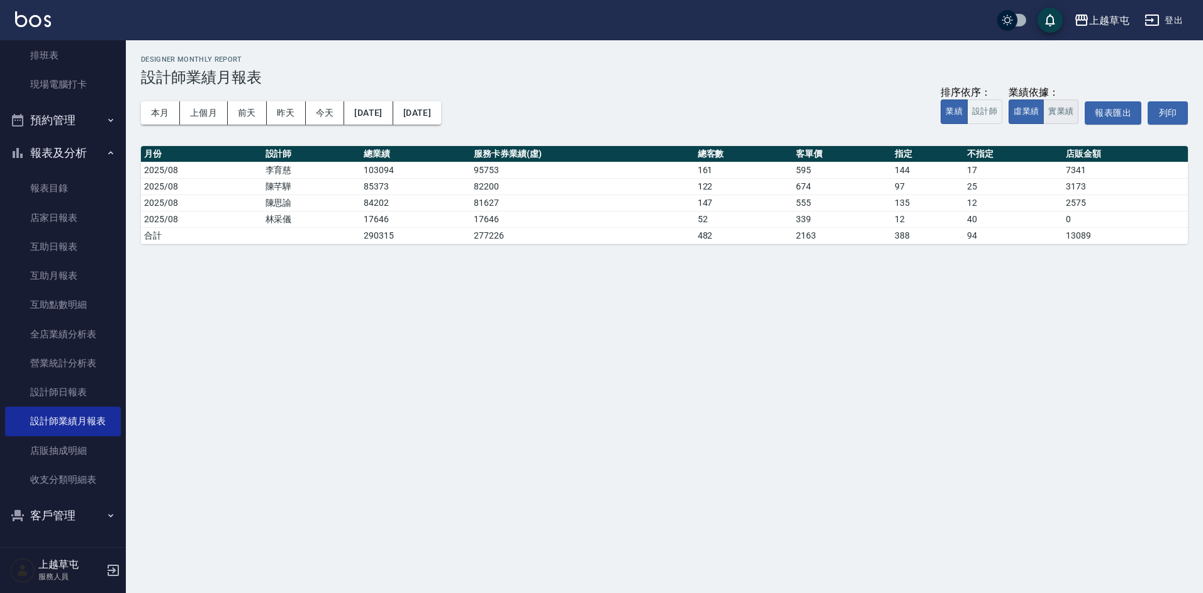
click at [1062, 119] on button "實業績" at bounding box center [1061, 111] width 35 height 25
click at [76, 249] on link "互助日報表" at bounding box center [63, 246] width 116 height 29
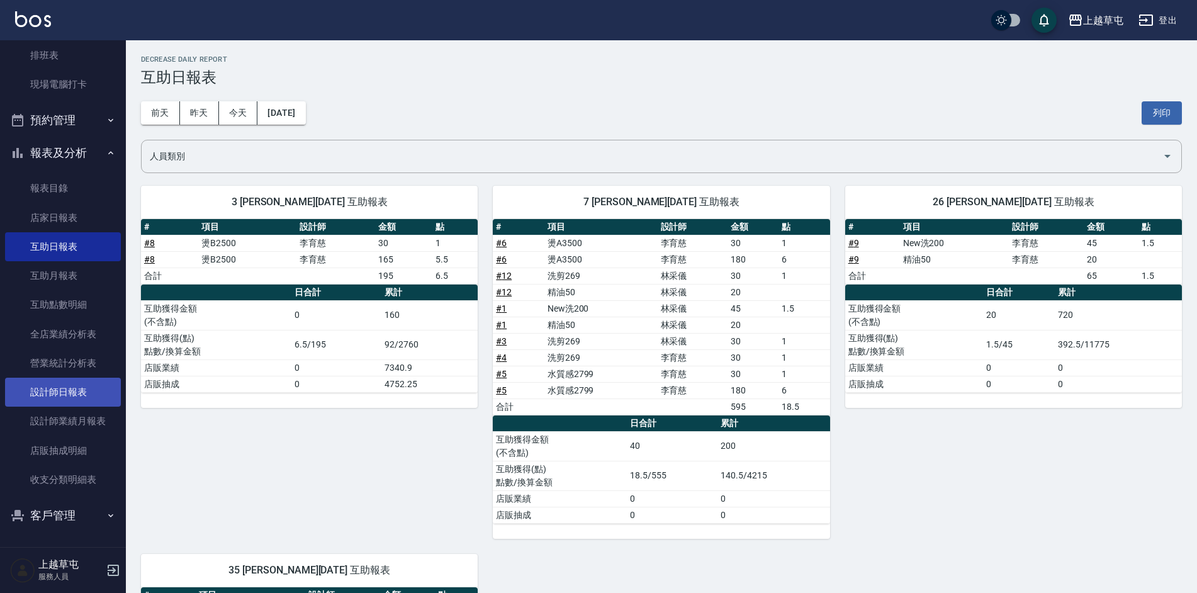
click at [43, 391] on link "設計師日報表" at bounding box center [63, 392] width 116 height 29
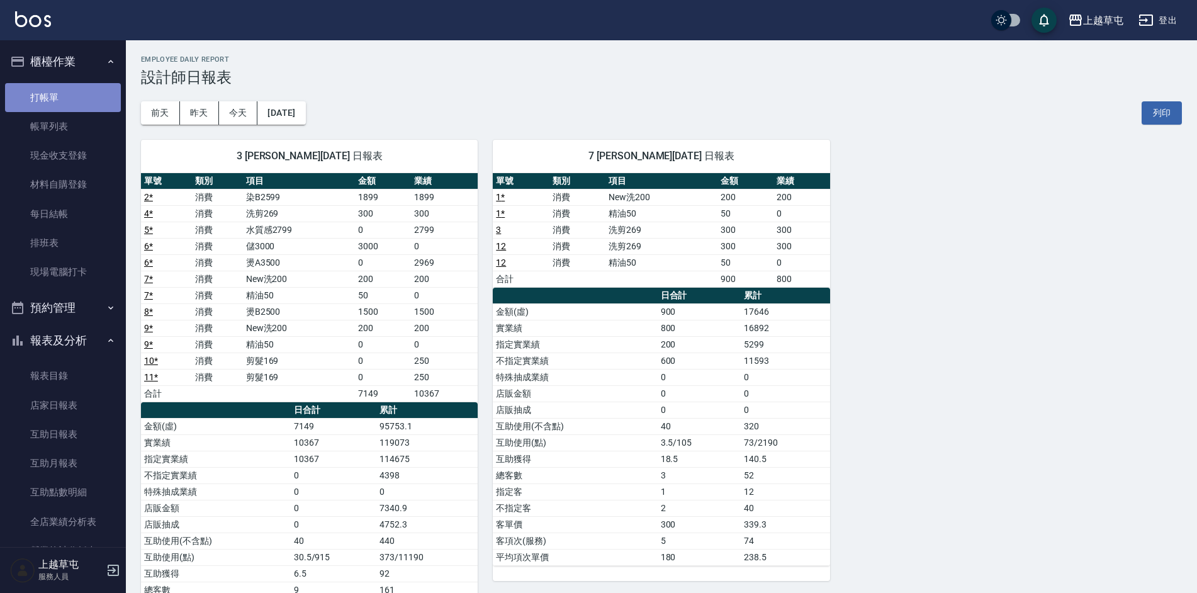
click at [67, 105] on link "打帳單" at bounding box center [63, 97] width 116 height 29
